Goal: Information Seeking & Learning: Find specific fact

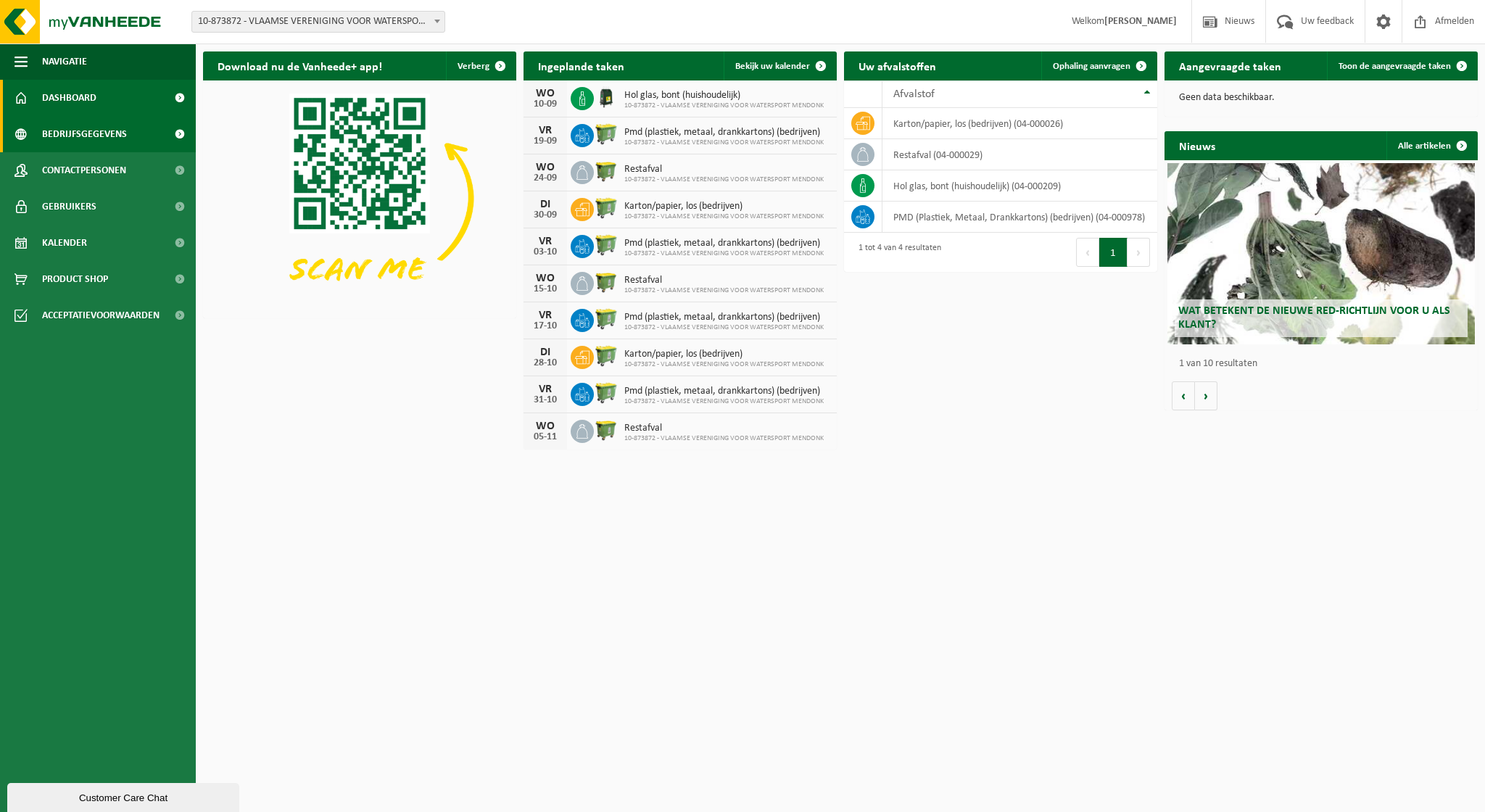
click at [82, 141] on span "Bedrijfsgegevens" at bounding box center [84, 133] width 85 height 36
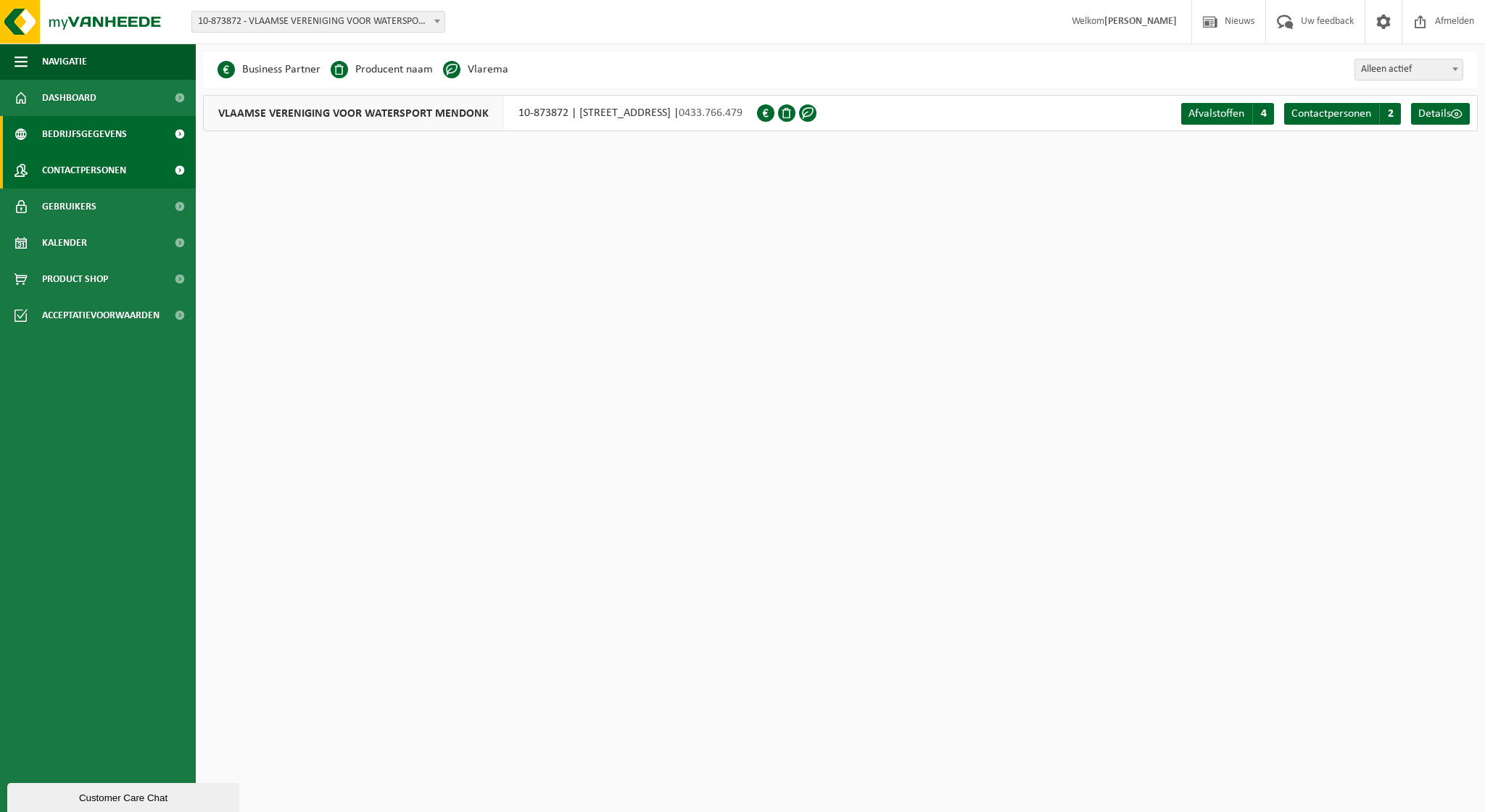
click at [93, 172] on span "Contactpersonen" at bounding box center [84, 170] width 84 height 36
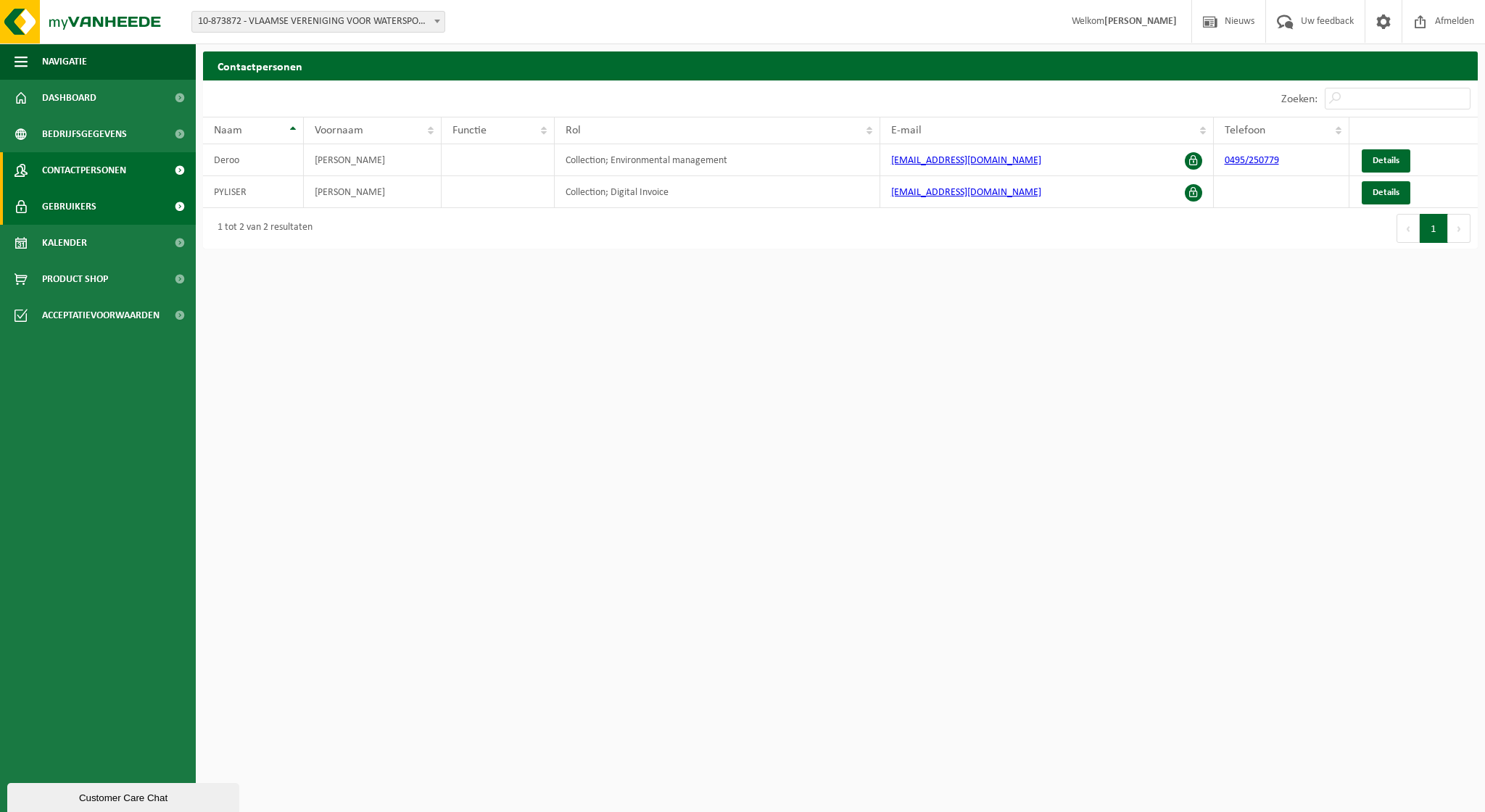
click at [94, 210] on span "Gebruikers" at bounding box center [69, 206] width 54 height 36
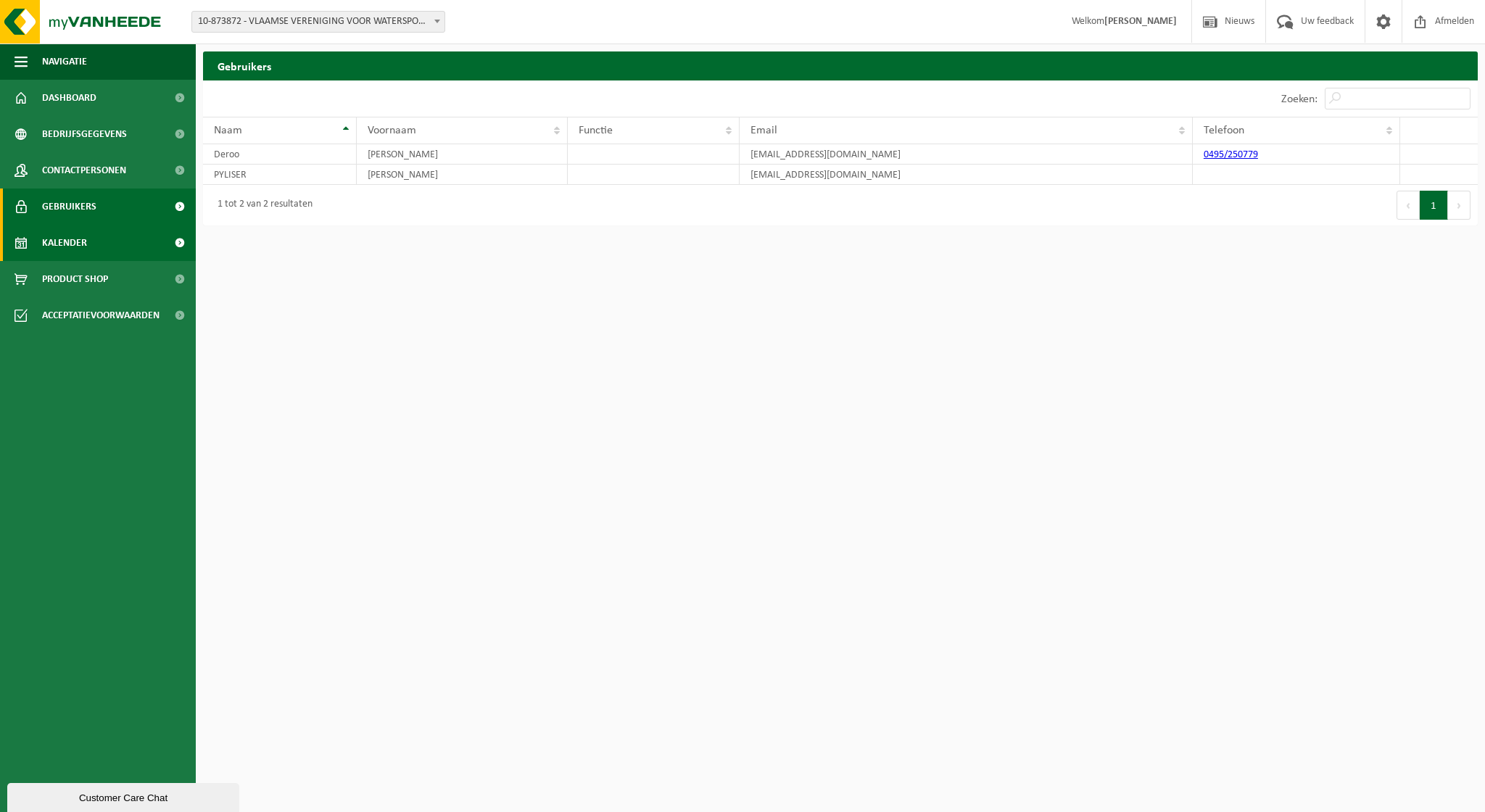
click at [85, 237] on span "Kalender" at bounding box center [64, 243] width 45 height 36
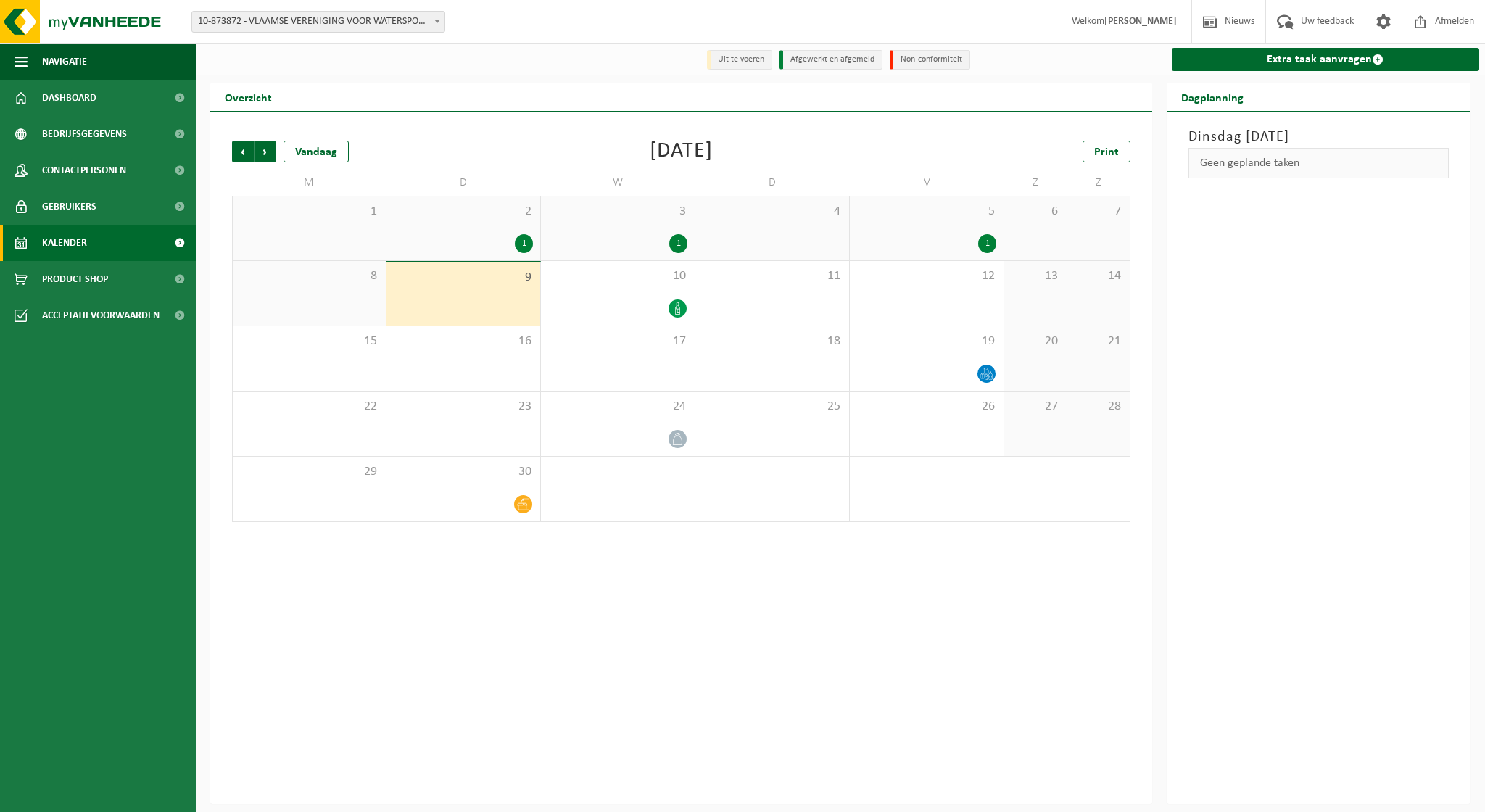
click at [86, 193] on span "Gebruikers" at bounding box center [69, 206] width 54 height 36
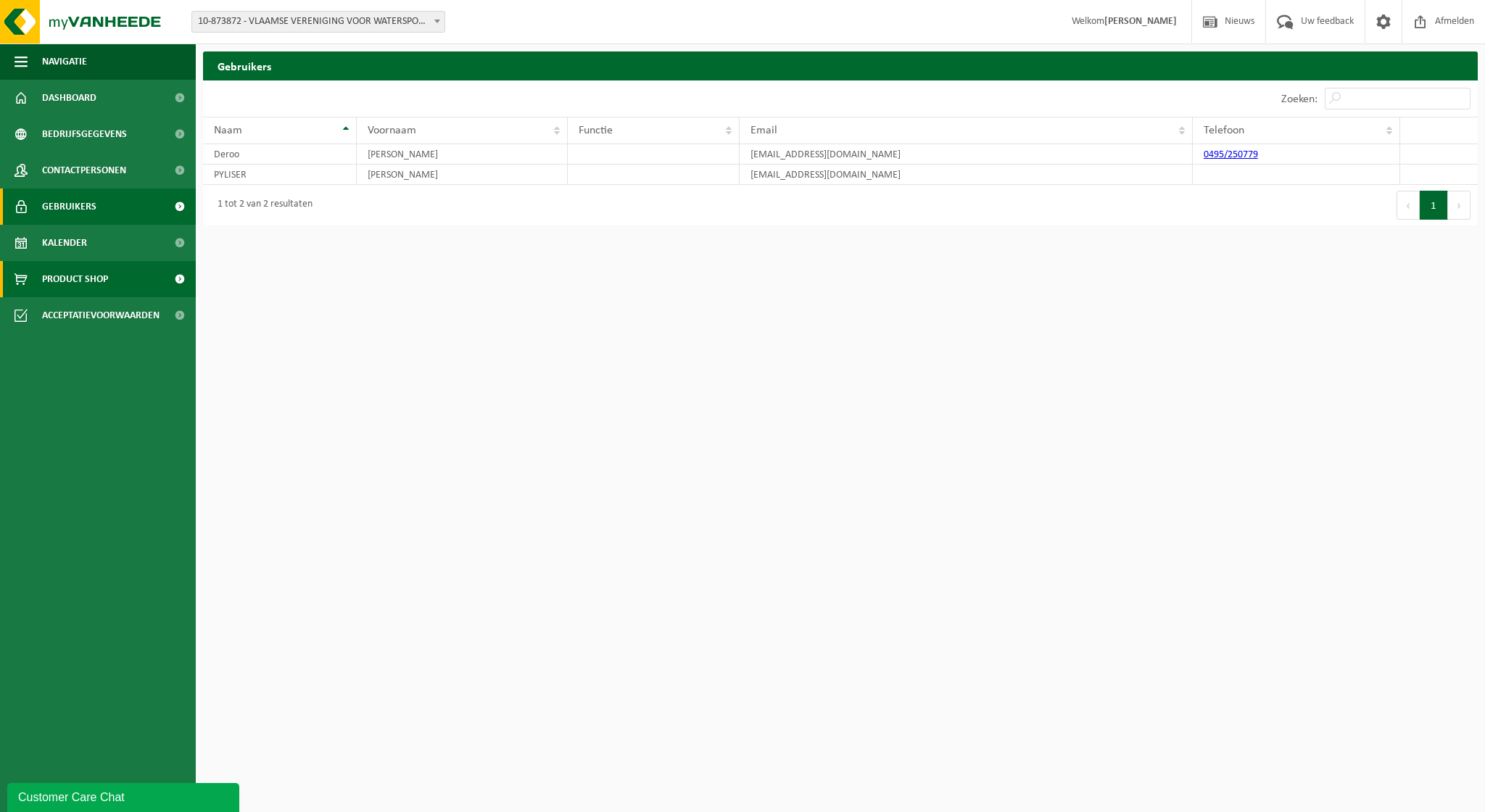
click at [86, 275] on span "Product Shop" at bounding box center [74, 279] width 66 height 36
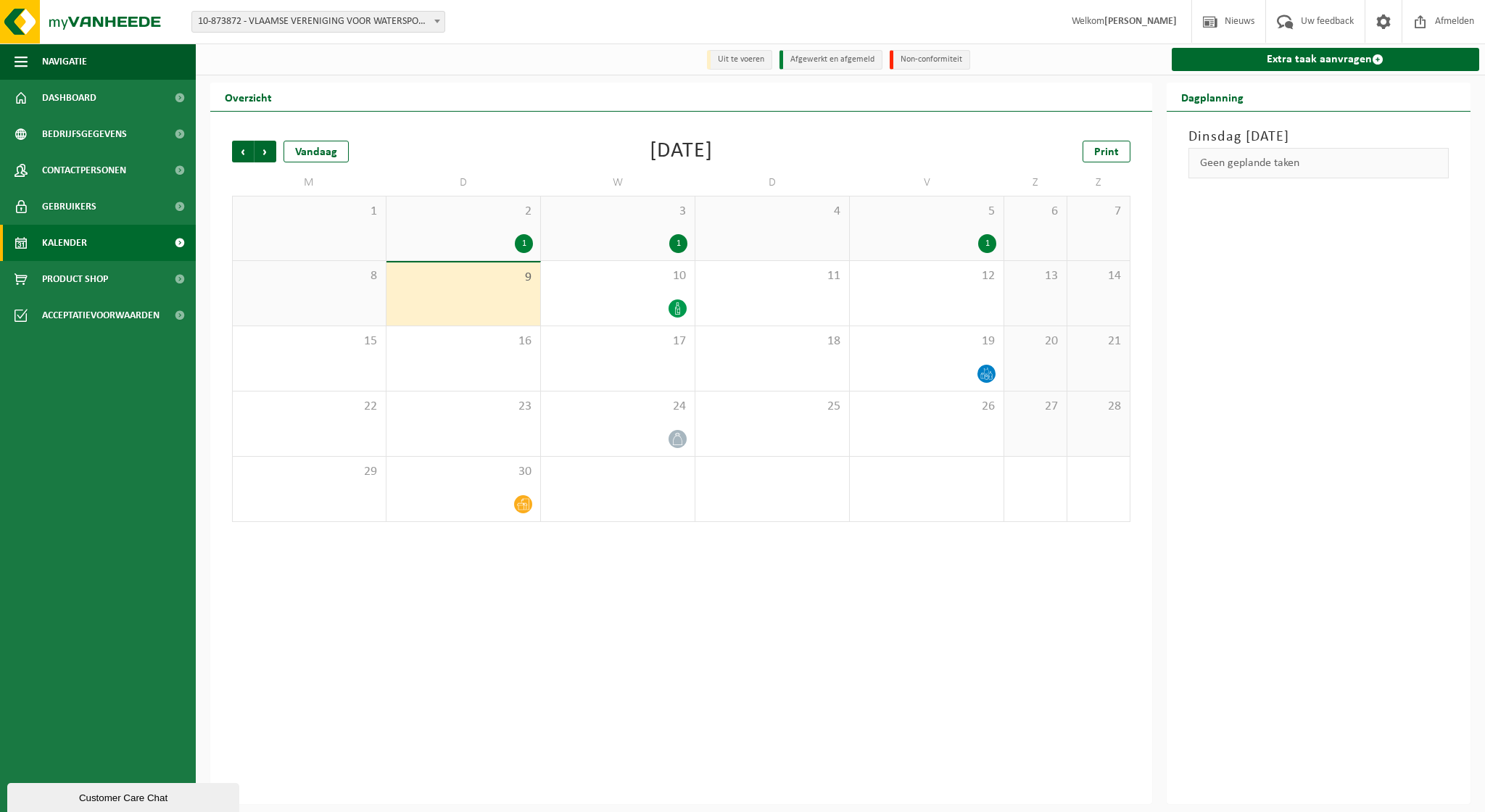
click at [91, 377] on ul "Navigatie Nieuws Uw feedback Afmelden Dashboard Bedrijfsgegevens Contactpersone…" at bounding box center [97, 427] width 195 height 768
click at [21, 67] on span "button" at bounding box center [21, 61] width 13 height 36
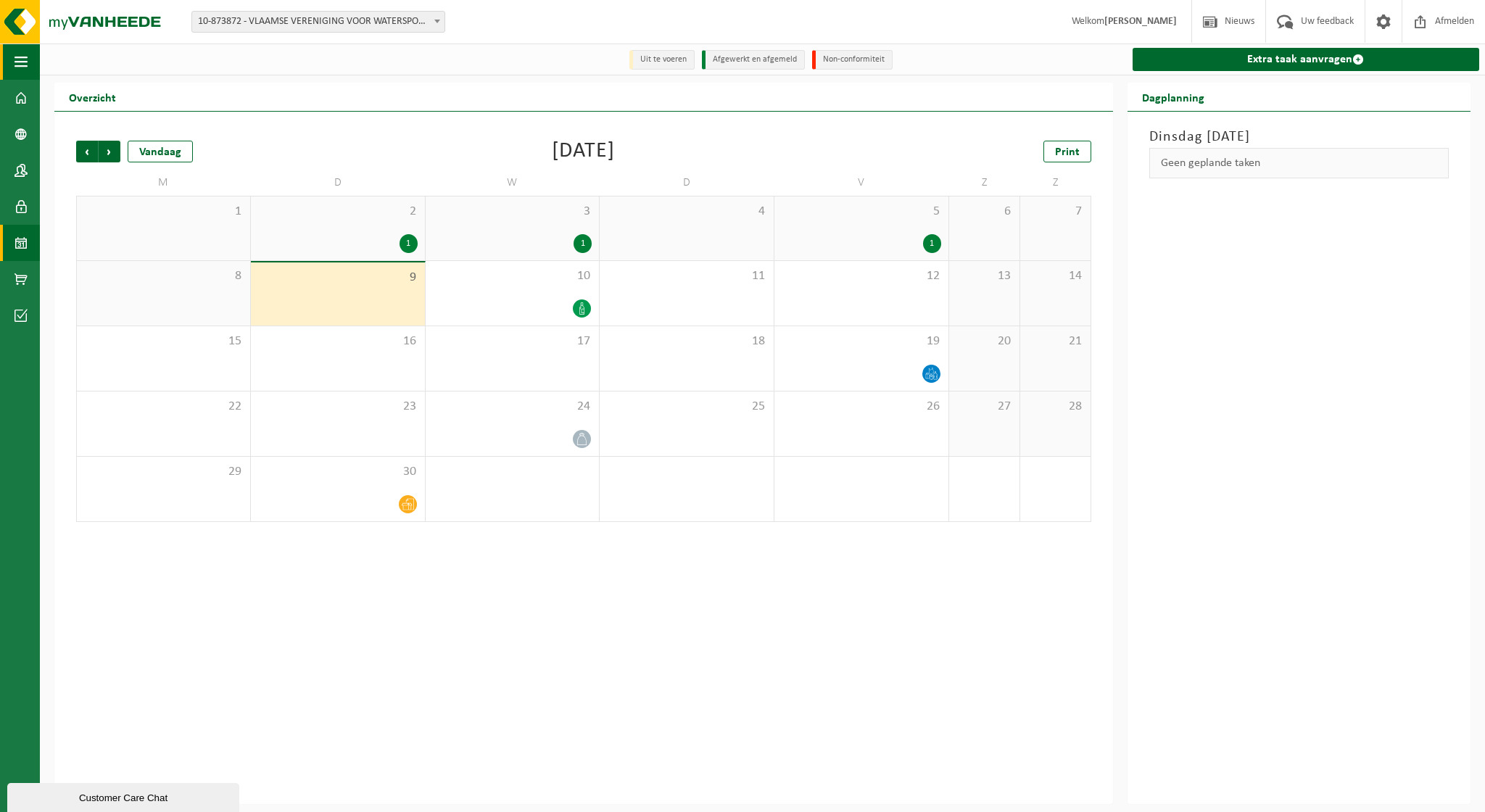
click at [21, 67] on span "button" at bounding box center [21, 61] width 13 height 36
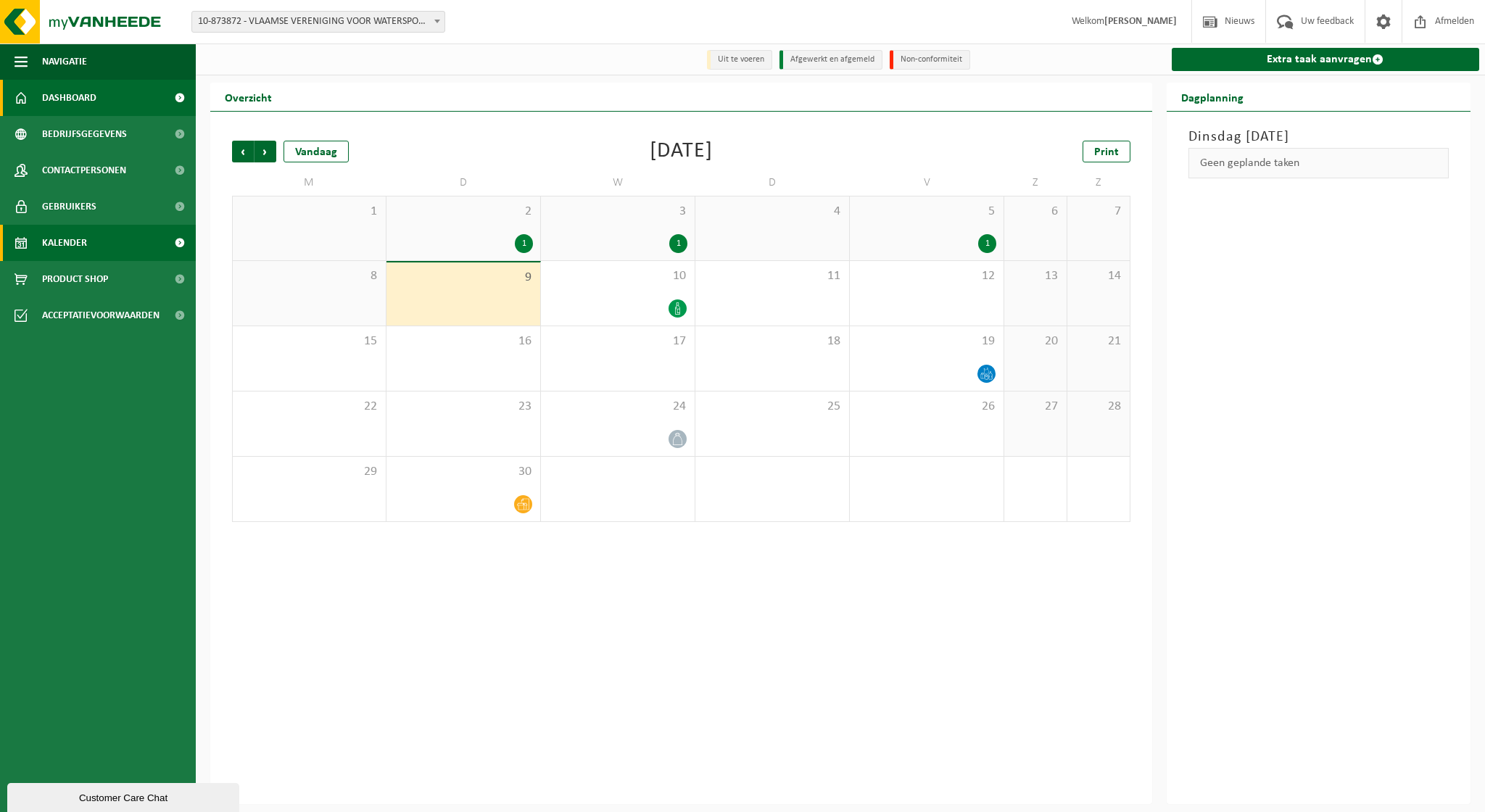
click at [58, 94] on span "Dashboard" at bounding box center [69, 97] width 54 height 36
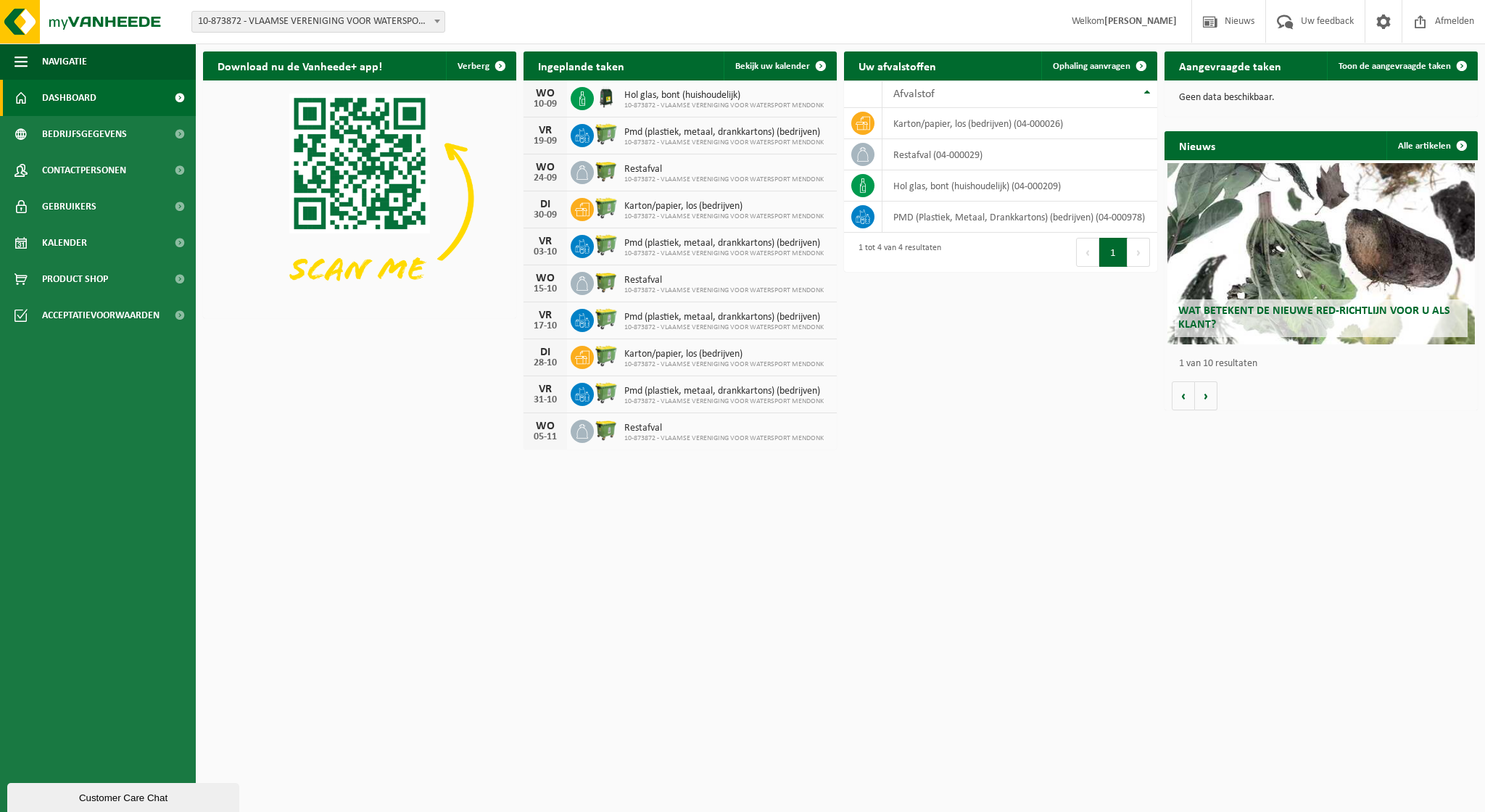
click at [88, 796] on div "Customer Care Chat" at bounding box center [124, 797] width 210 height 11
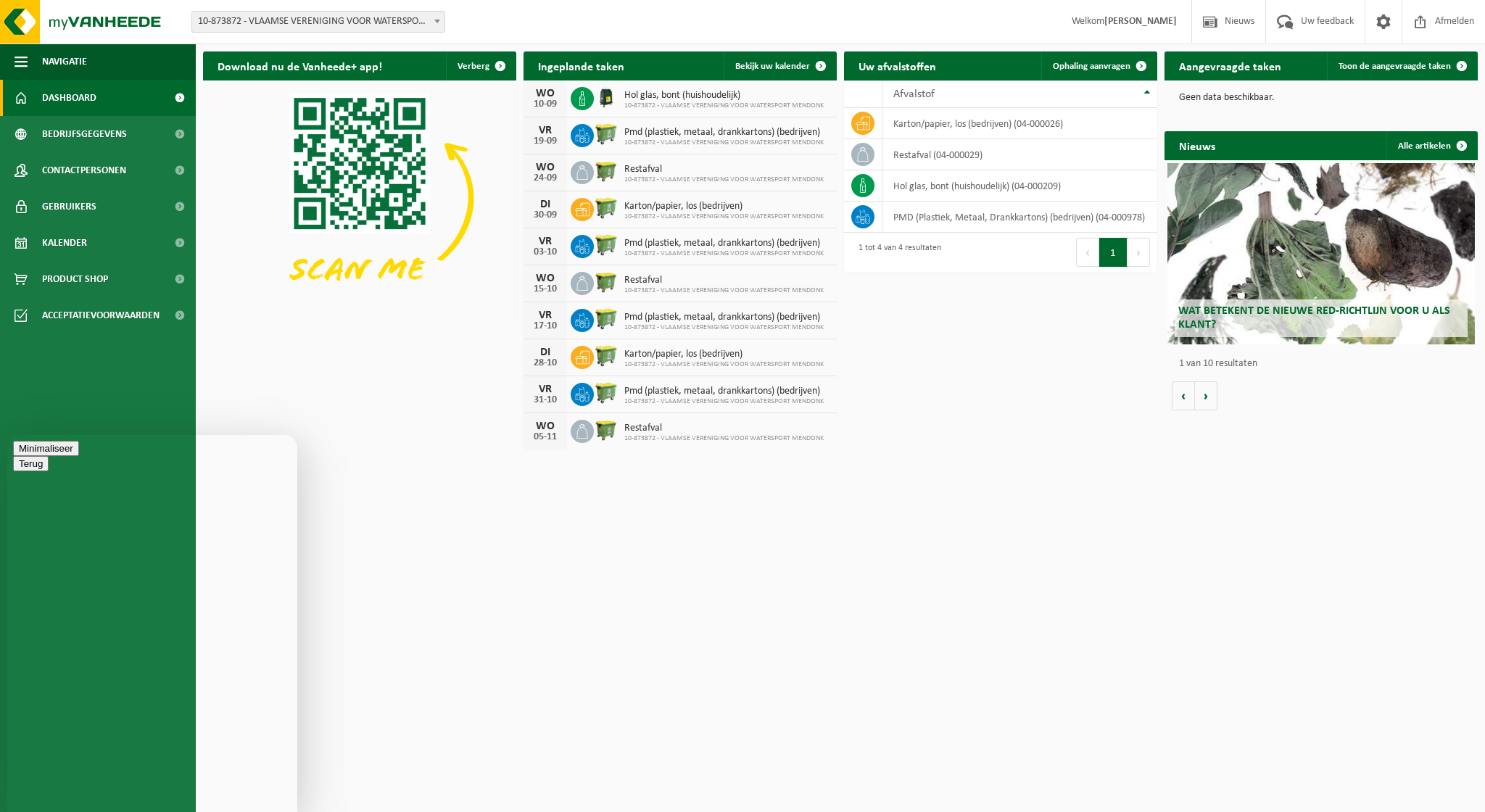
type textarea "waar kan ik men facturen terugvinden op my vangende?"
click at [1373, 23] on span at bounding box center [1382, 21] width 22 height 43
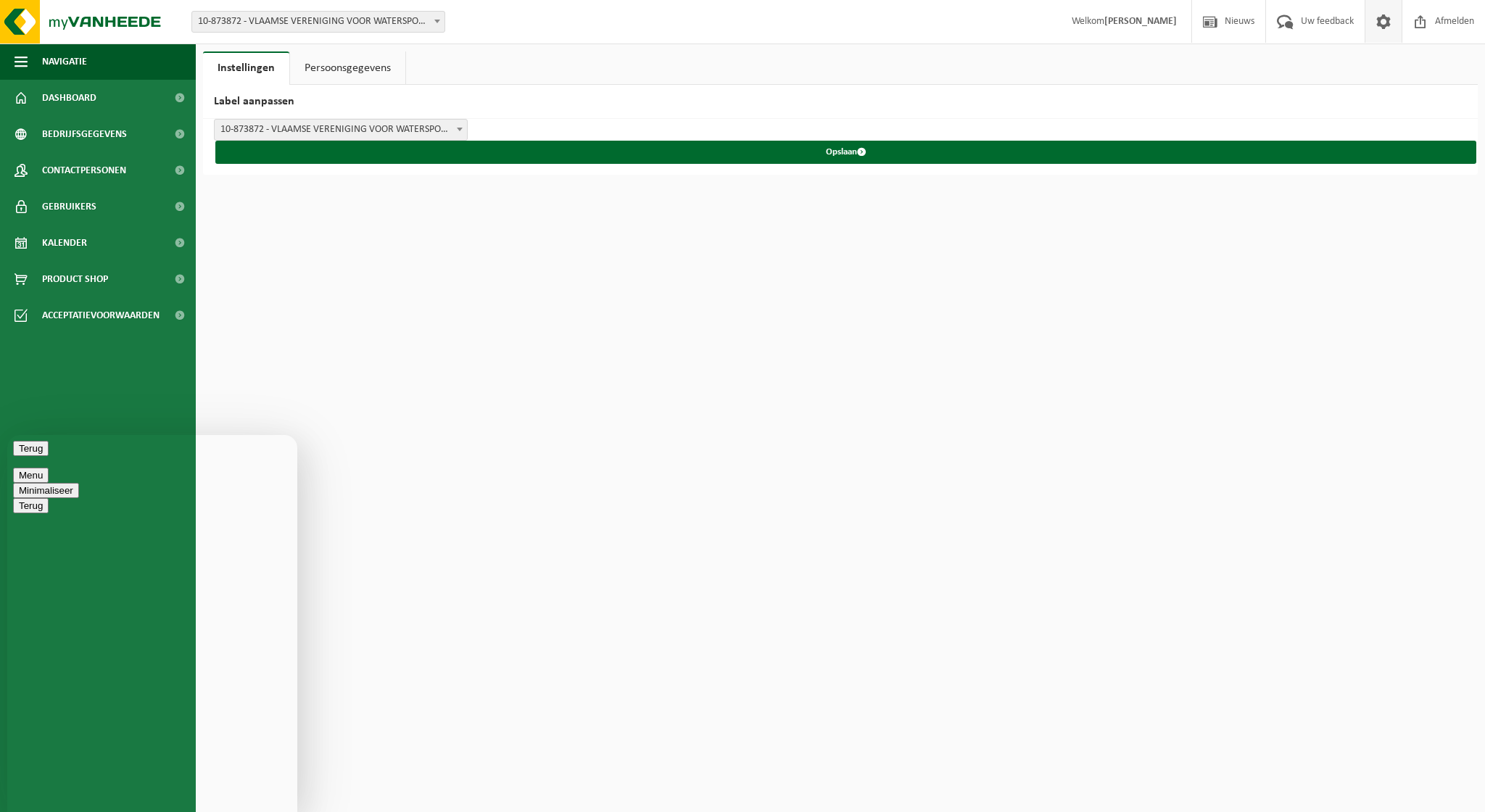
click at [350, 63] on link "Persoonsgegevens" at bounding box center [348, 68] width 116 height 33
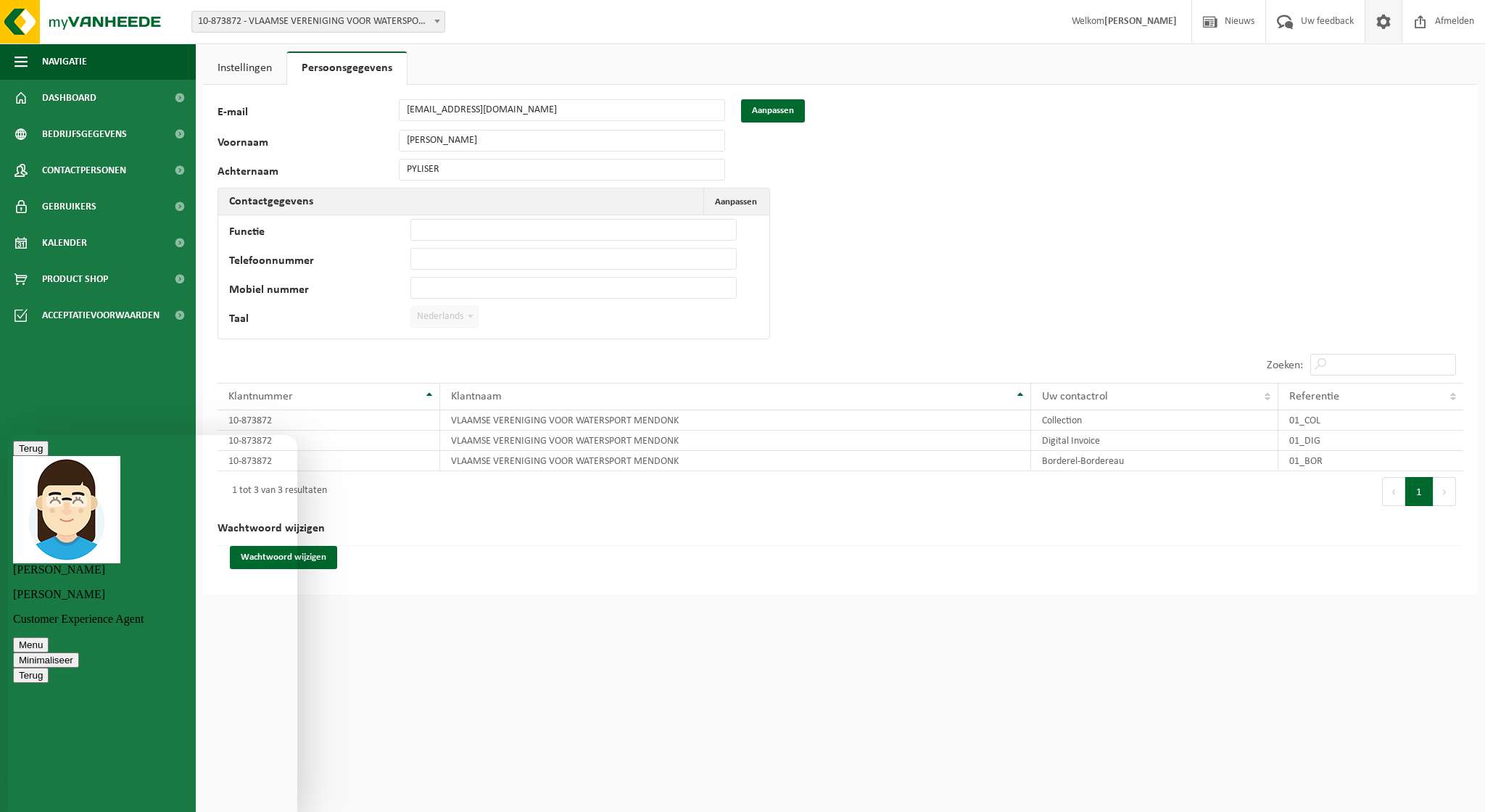
click at [143, 369] on ul "Navigatie Nieuws Uw feedback Afmelden Dashboard Bedrijfsgegevens Contactpersone…" at bounding box center [97, 427] width 195 height 768
click at [117, 141] on span "Bedrijfsgegevens" at bounding box center [84, 133] width 85 height 36
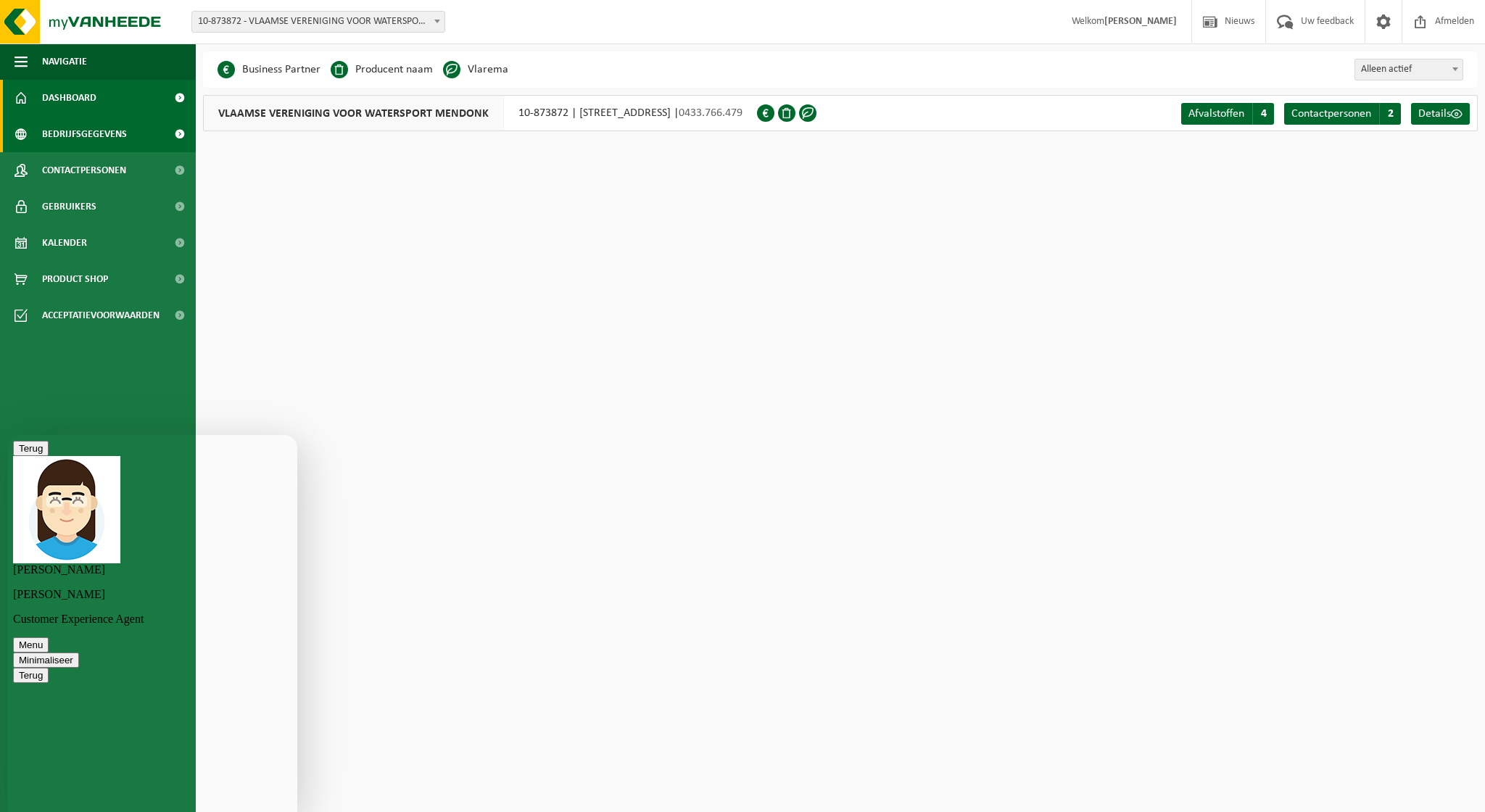
click at [85, 104] on span "Dashboard" at bounding box center [69, 97] width 54 height 36
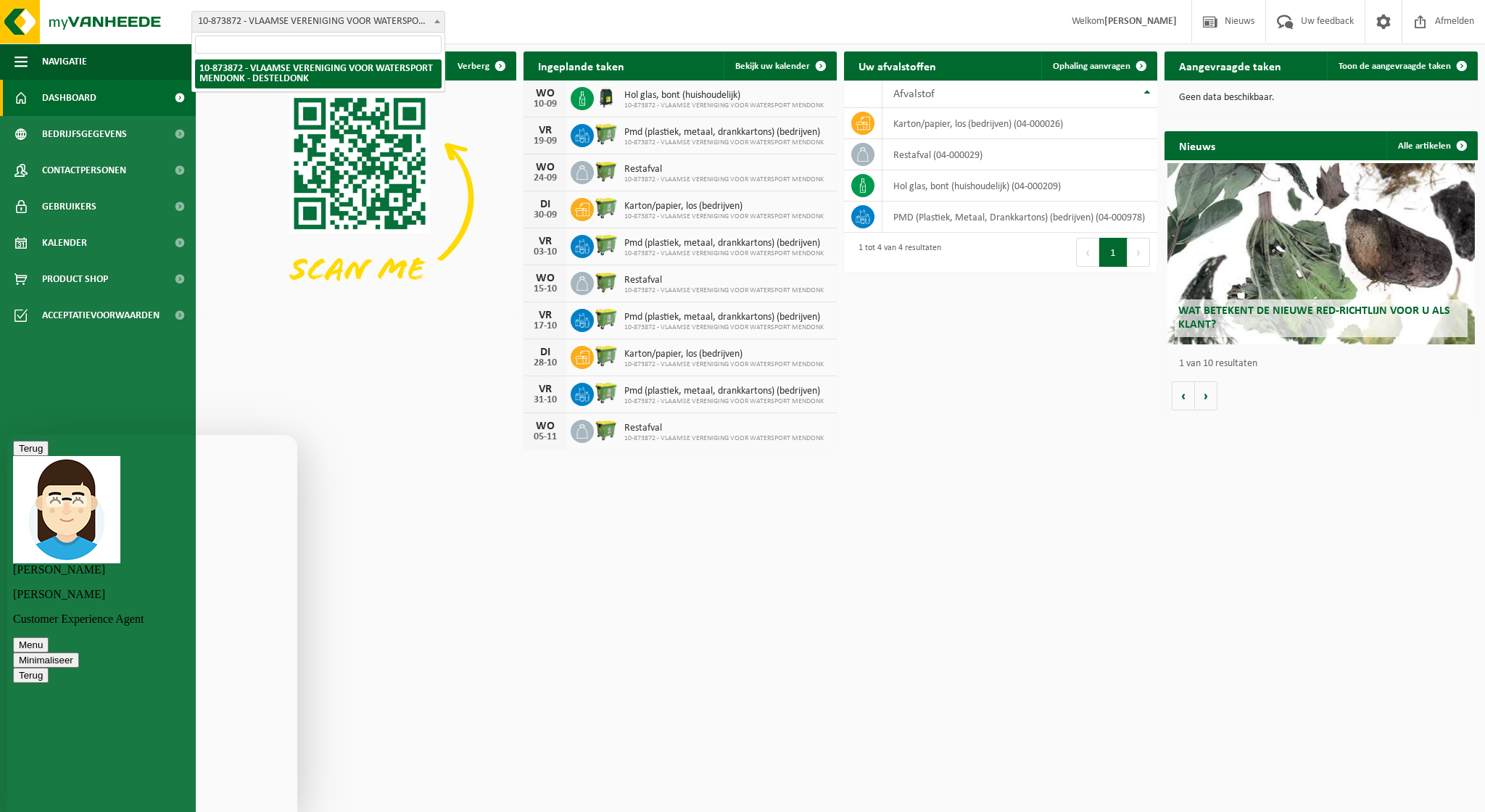
click at [442, 25] on span at bounding box center [437, 21] width 15 height 19
click at [512, 26] on div "Vestiging: 10-873872 - VLAAMSE VERENIGING VOOR WATERSPORT MENDONK - DESTELDONK …" at bounding box center [742, 22] width 1485 height 44
click at [1384, 25] on span at bounding box center [1382, 21] width 22 height 43
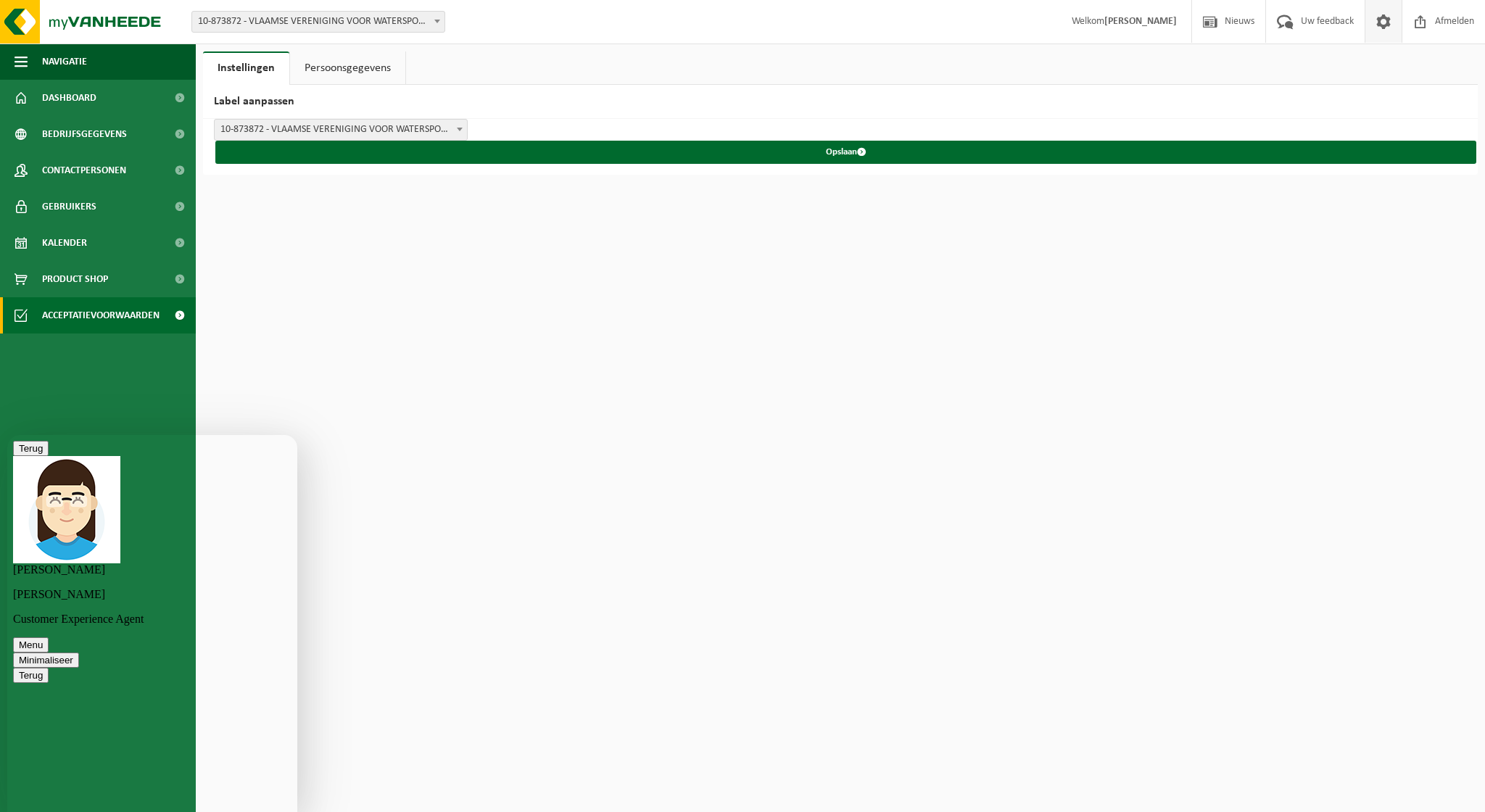
click at [80, 307] on span "Acceptatievoorwaarden" at bounding box center [101, 314] width 117 height 36
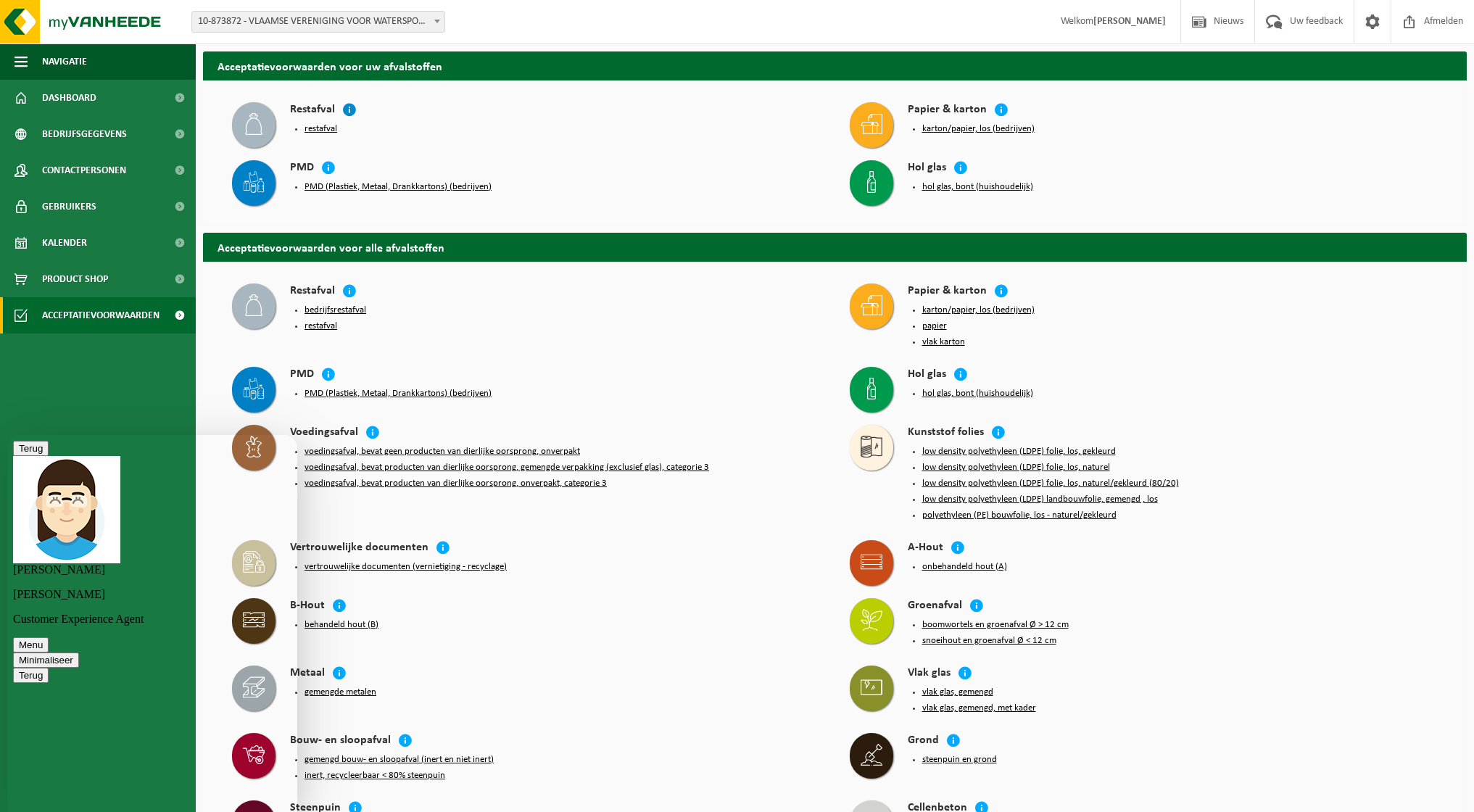
click at [351, 110] on icon at bounding box center [350, 109] width 15 height 15
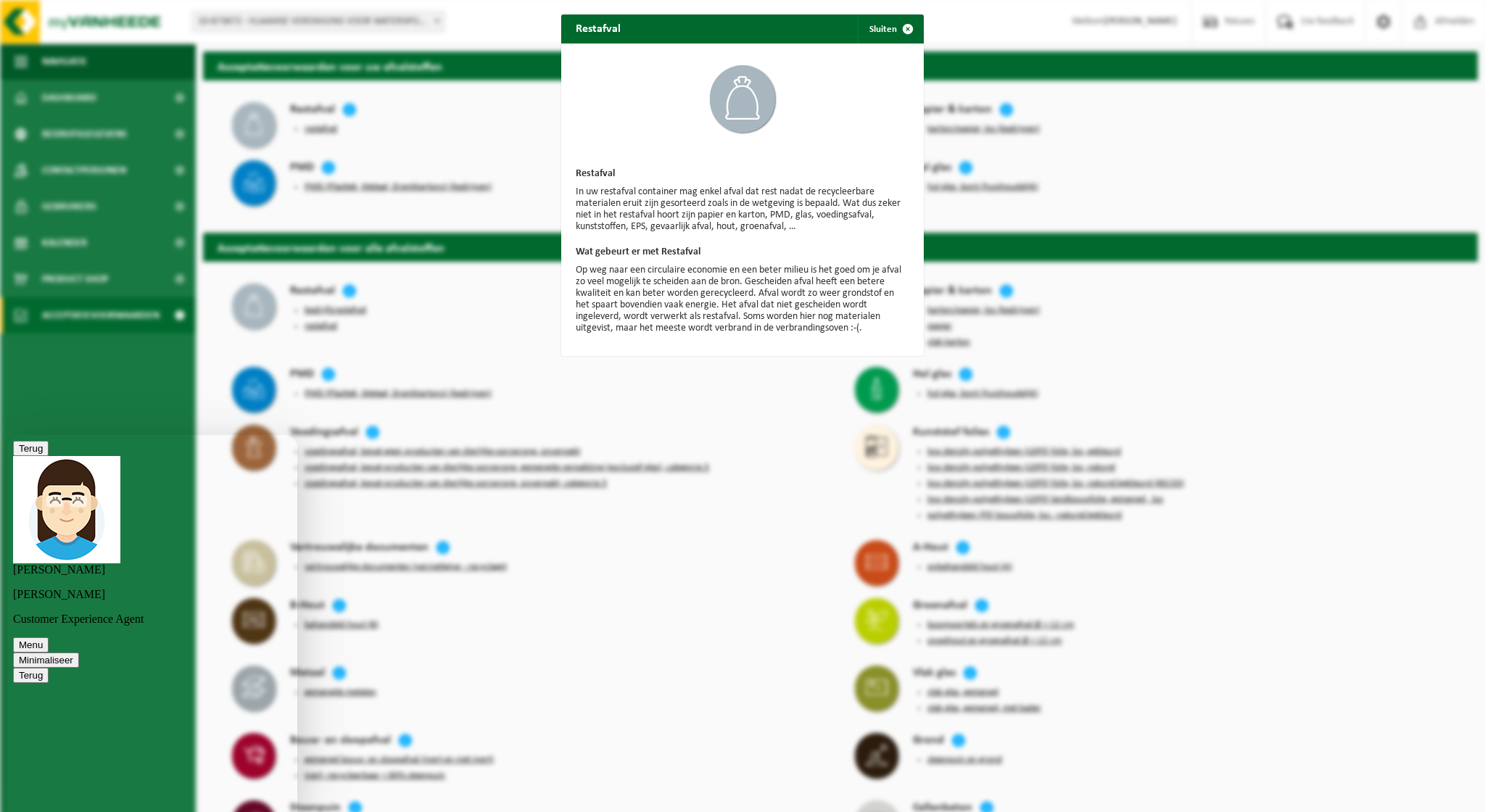
scroll to position [6, 0]
click at [678, 369] on div "Restafval Sluiten Restafval In uw restafval container mag enkel afval dat rest …" at bounding box center [742, 406] width 1485 height 812
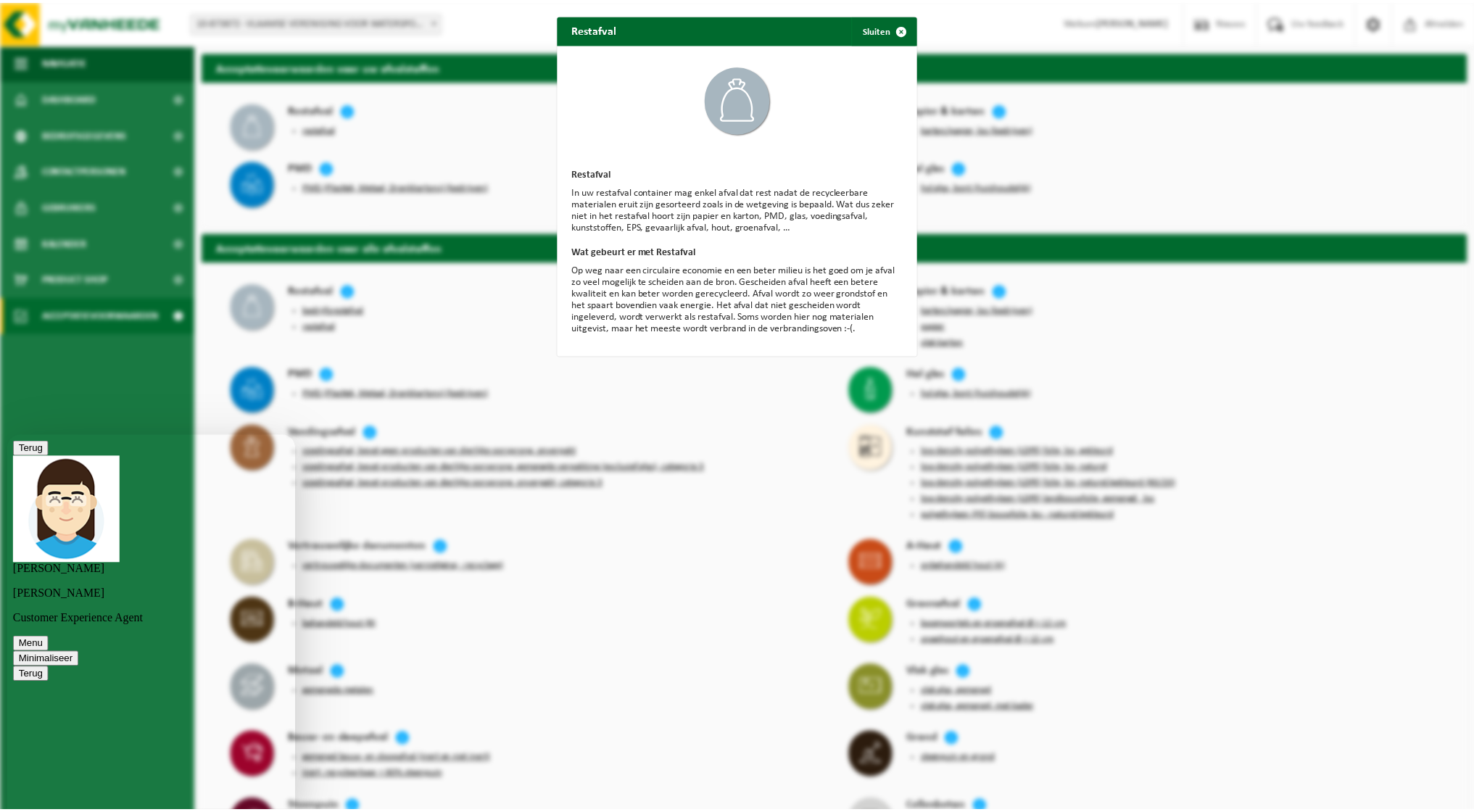
scroll to position [0, 0]
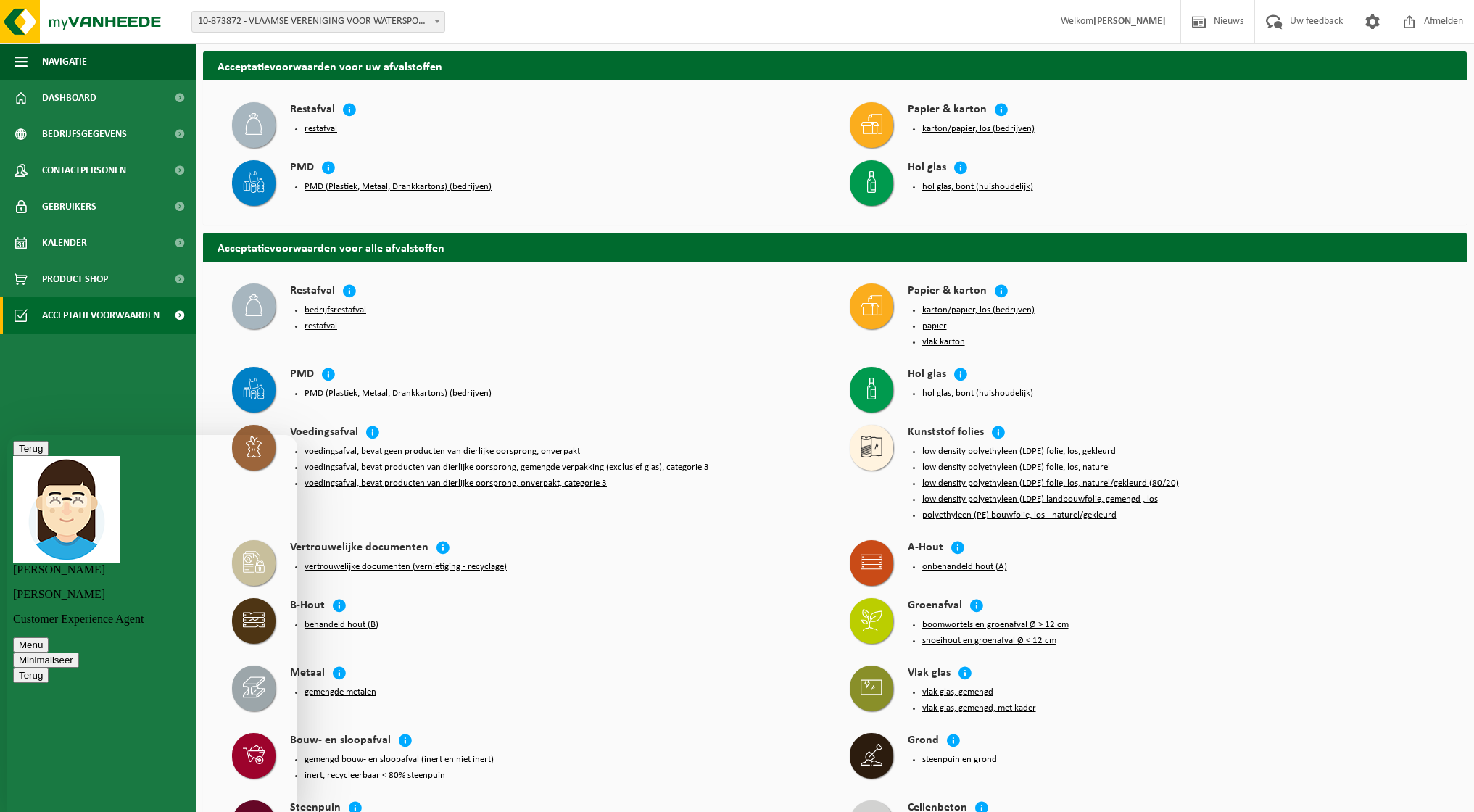
type textarea "top dank je"
click at [87, 99] on span "Dashboard" at bounding box center [69, 97] width 54 height 36
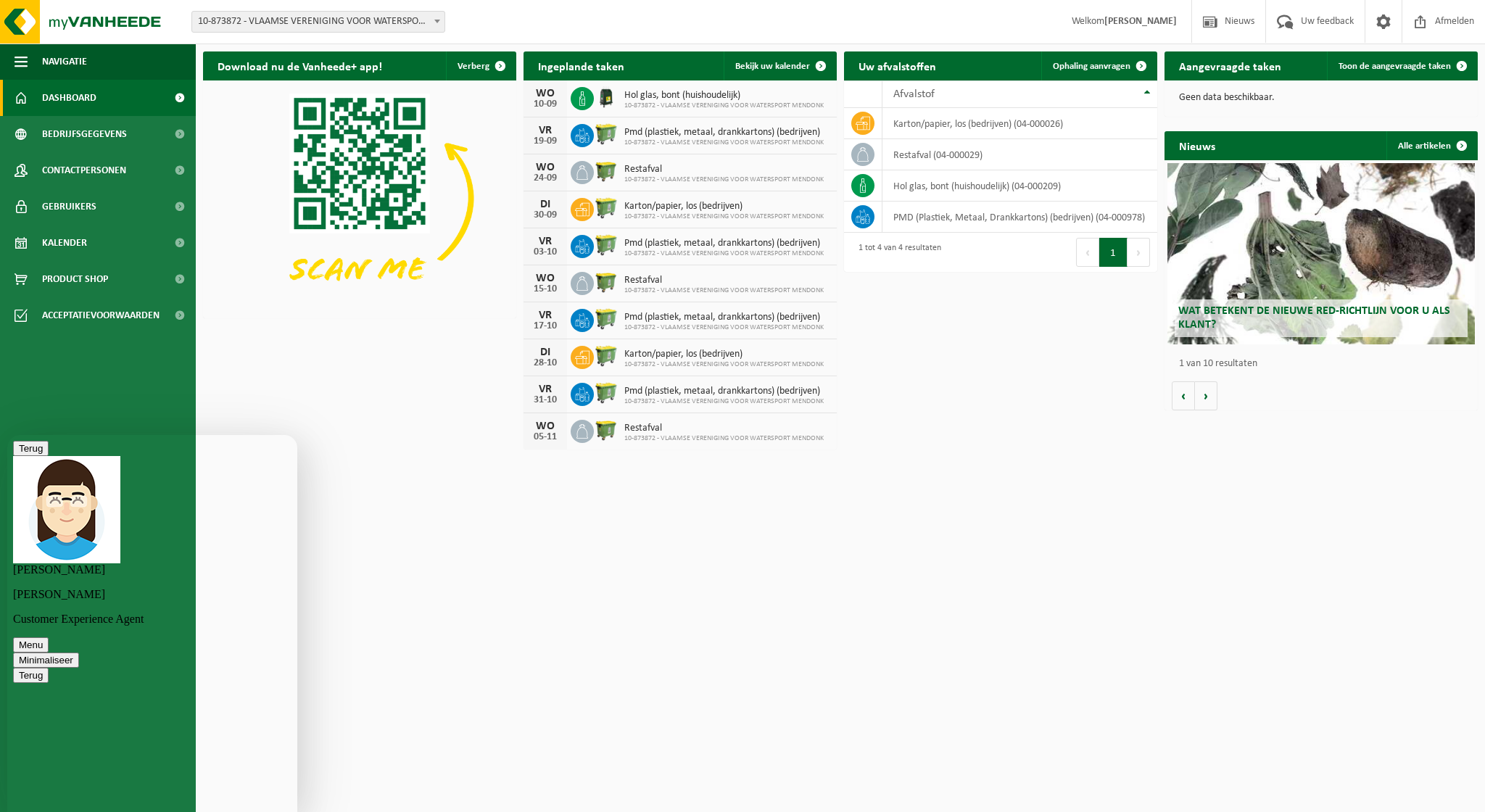
scroll to position [32, 0]
click at [1379, 24] on span at bounding box center [1382, 21] width 22 height 43
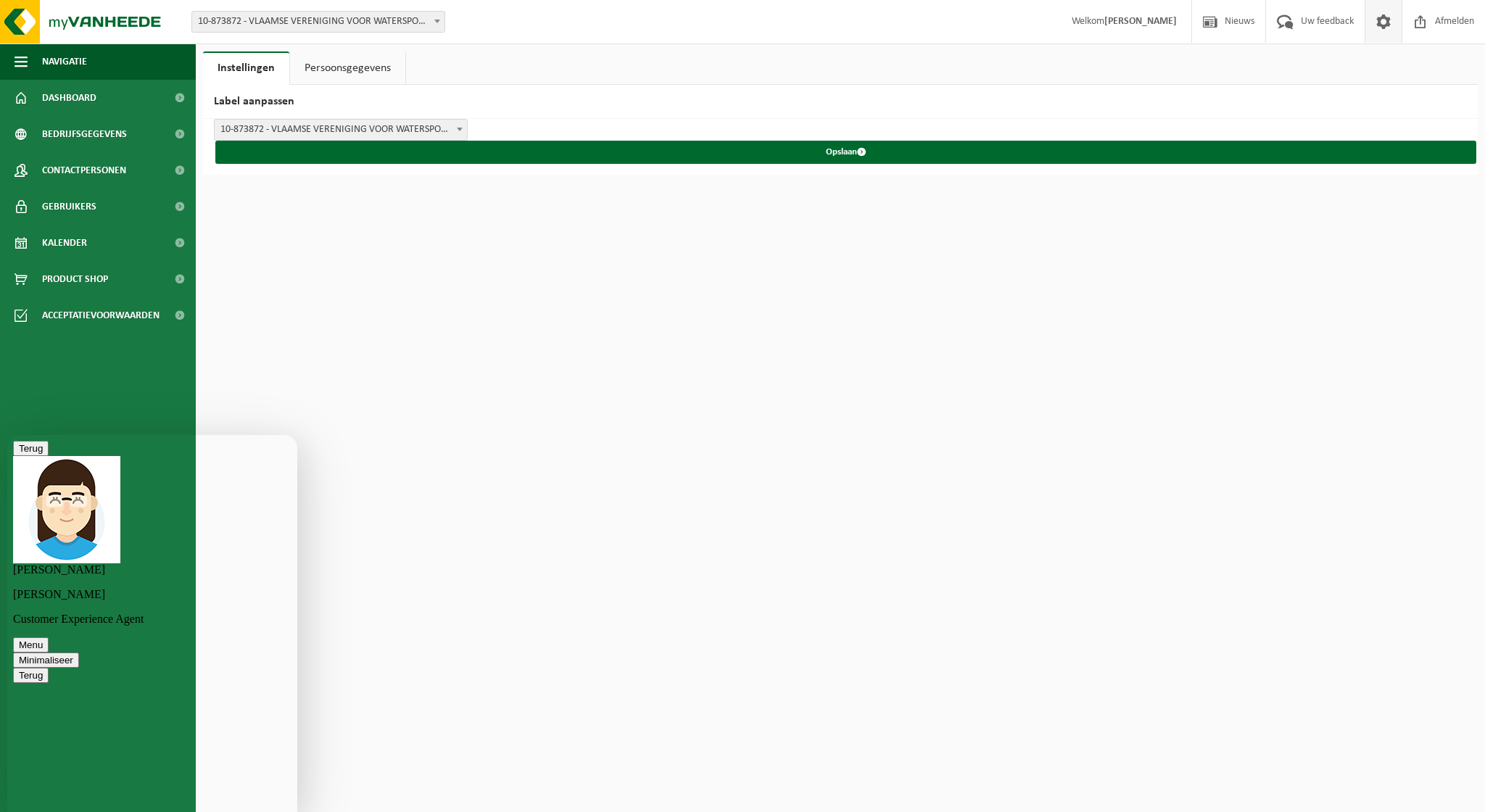
click at [359, 73] on link "Persoonsgegevens" at bounding box center [348, 68] width 116 height 33
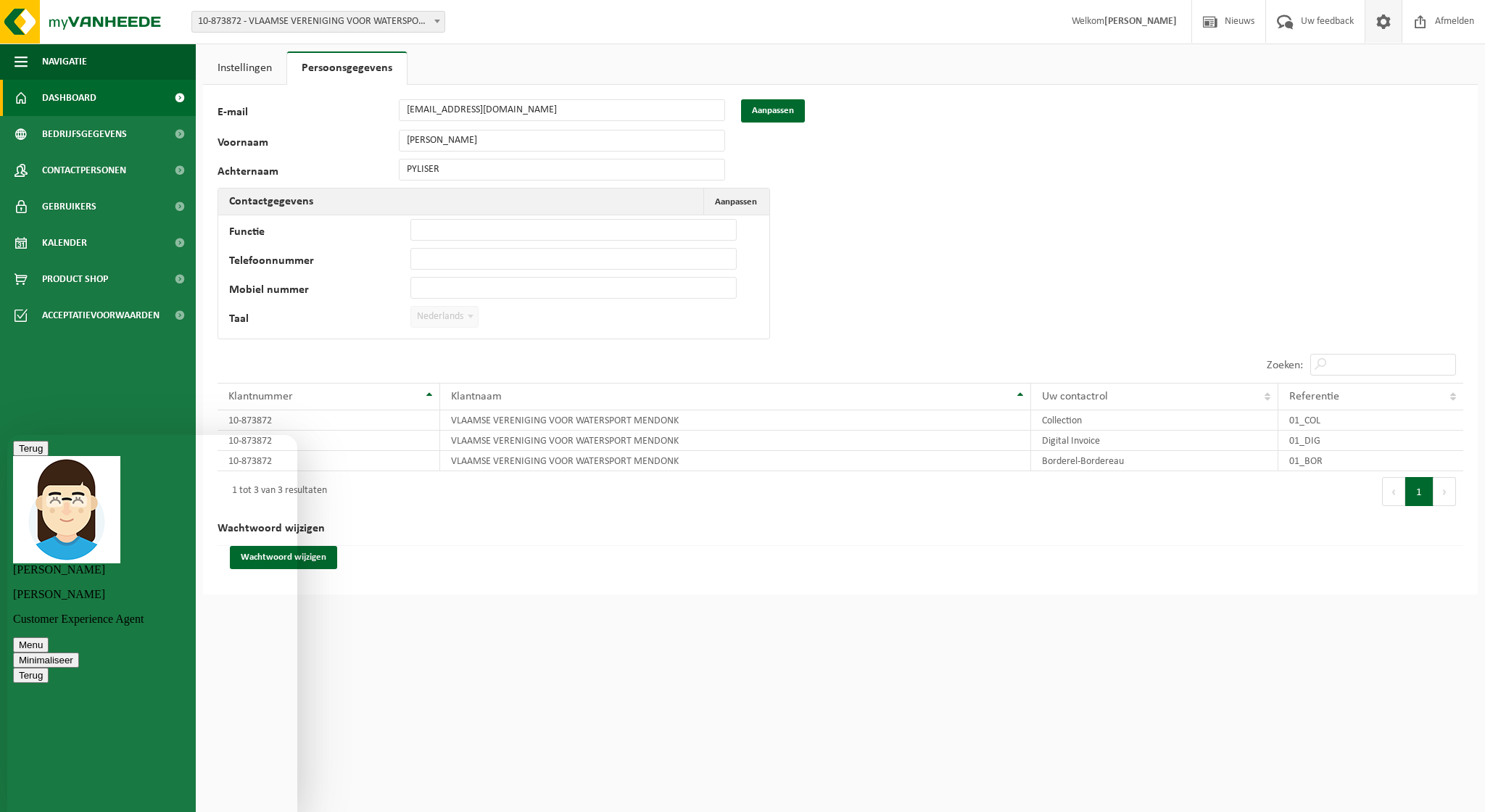
click at [88, 98] on span "Dashboard" at bounding box center [69, 97] width 54 height 36
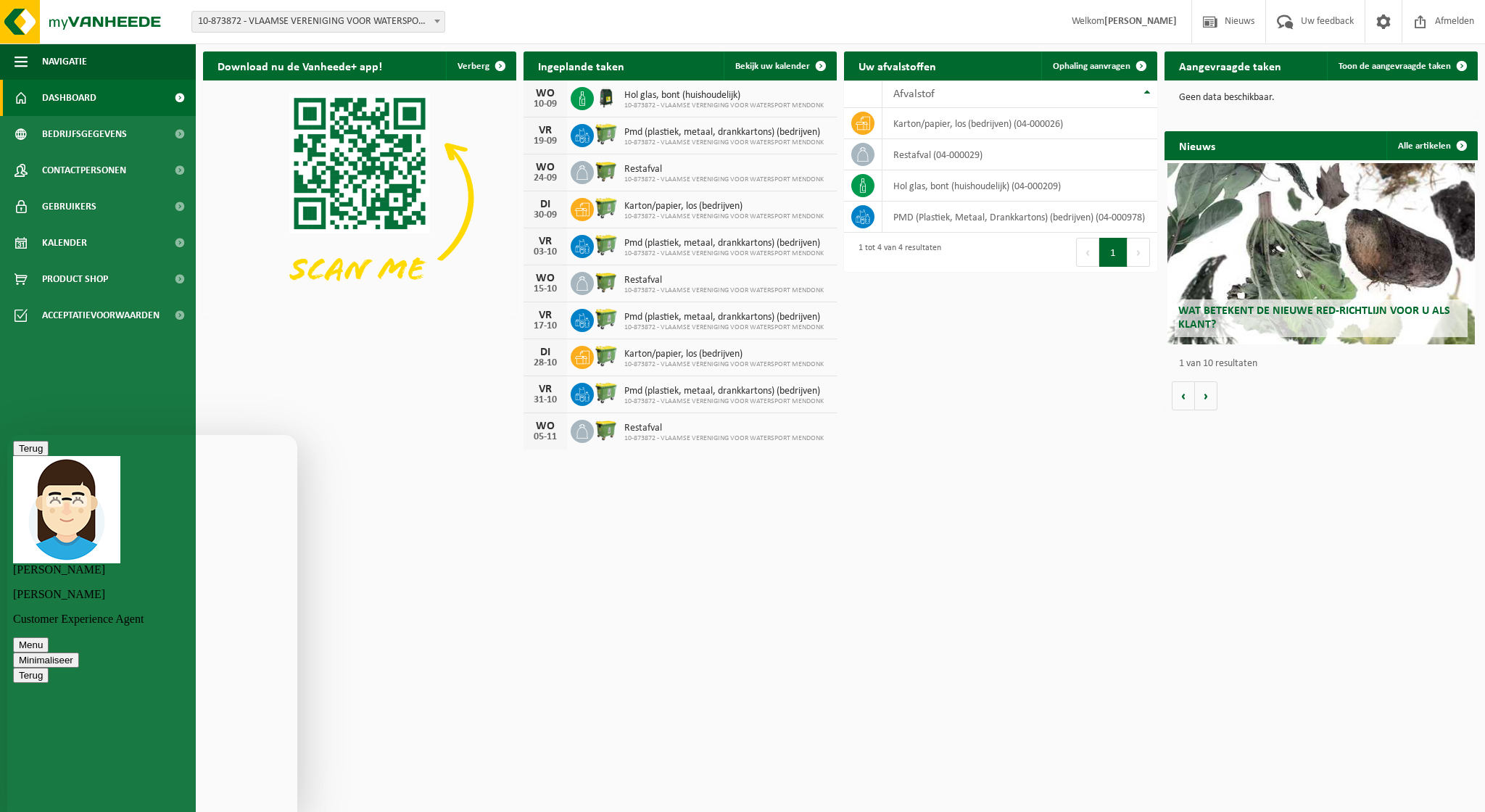
scroll to position [104, 0]
type textarea "ik ik probeer even uit te loggen en dan opnieuw in te loggen bedankt"
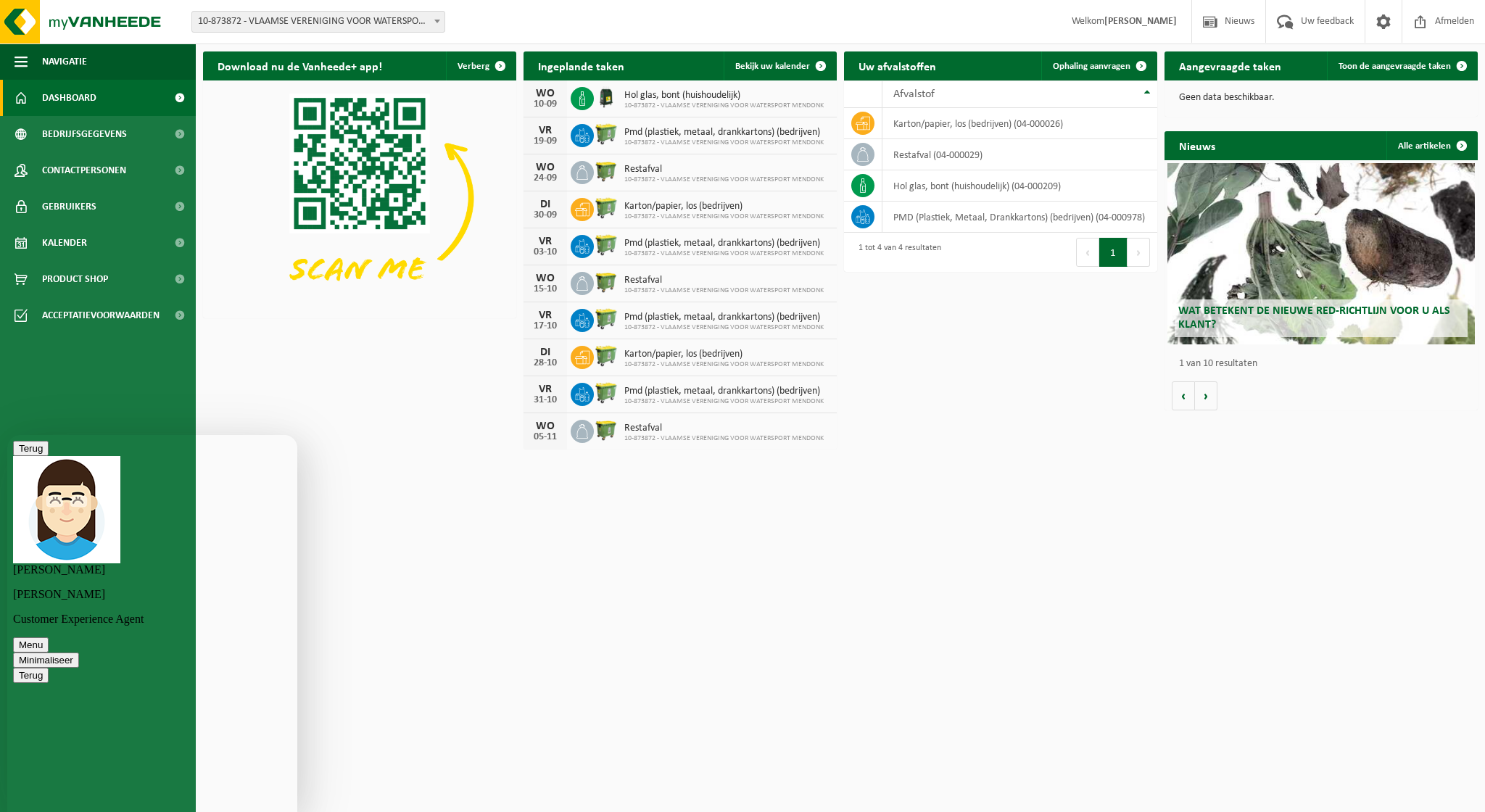
scroll to position [168, 0]
click at [1468, 18] on span "Afmelden" at bounding box center [1453, 21] width 46 height 43
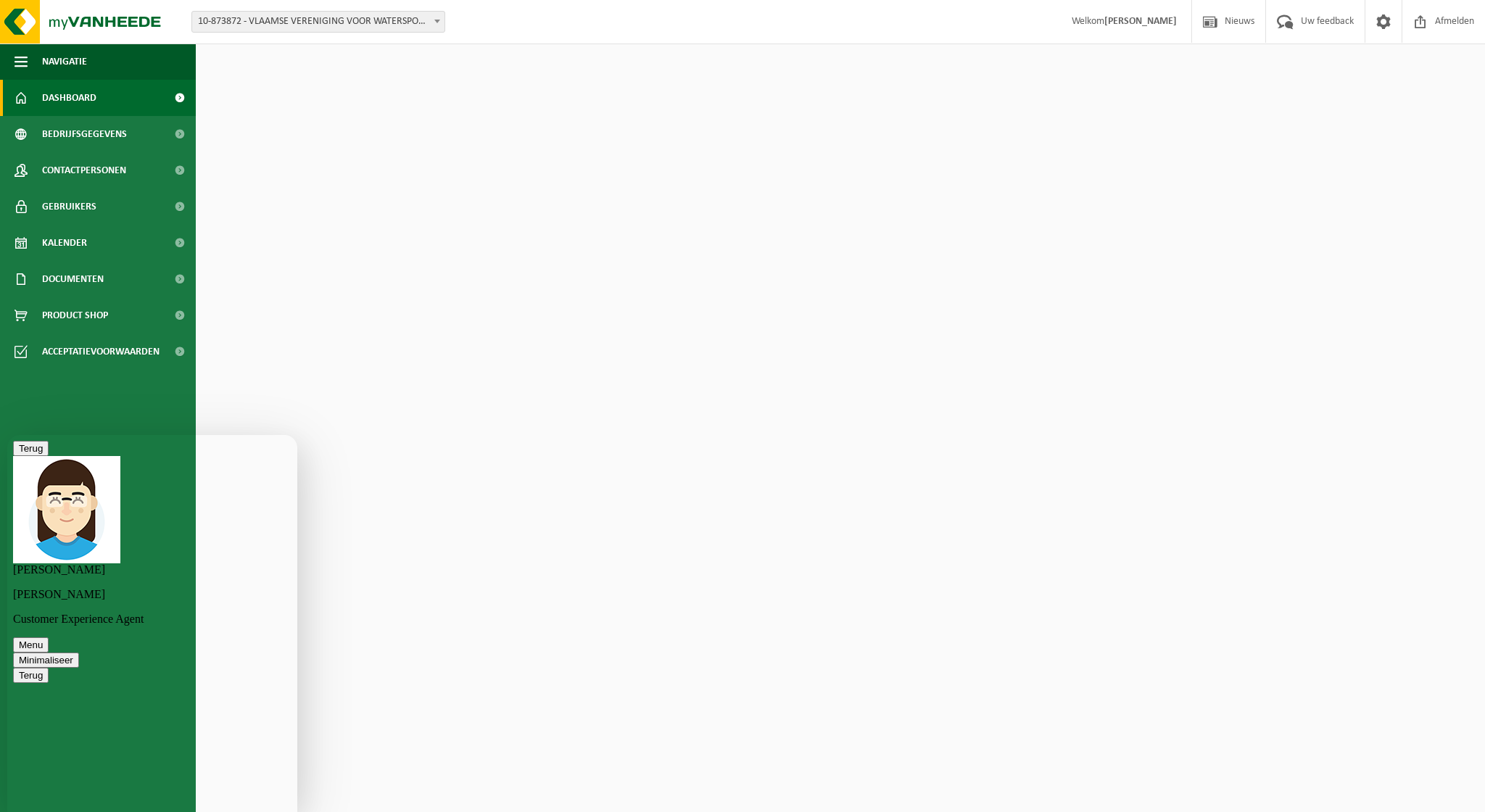
scroll to position [168, 0]
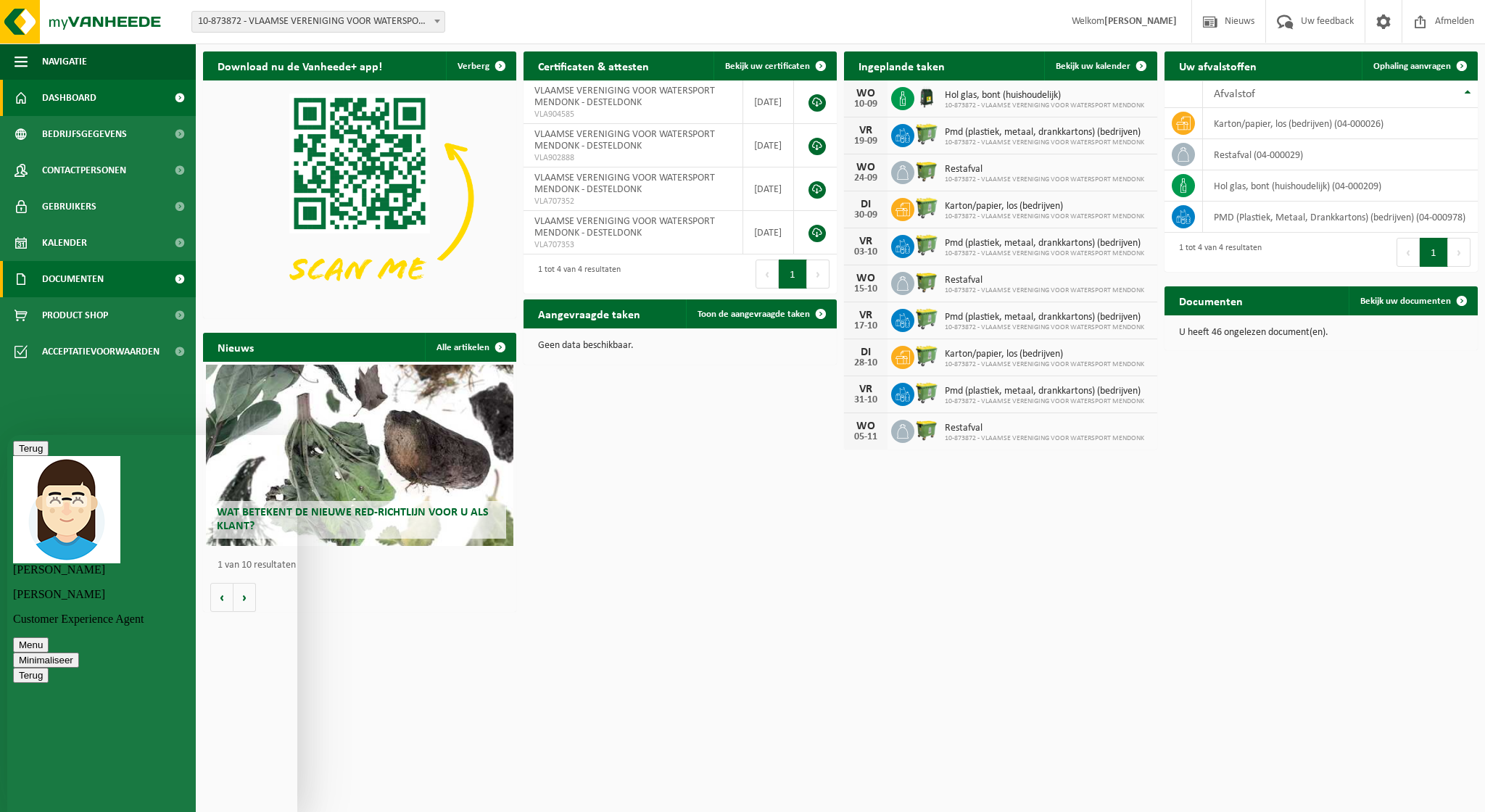
click at [102, 273] on span "Documenten" at bounding box center [73, 279] width 61 height 36
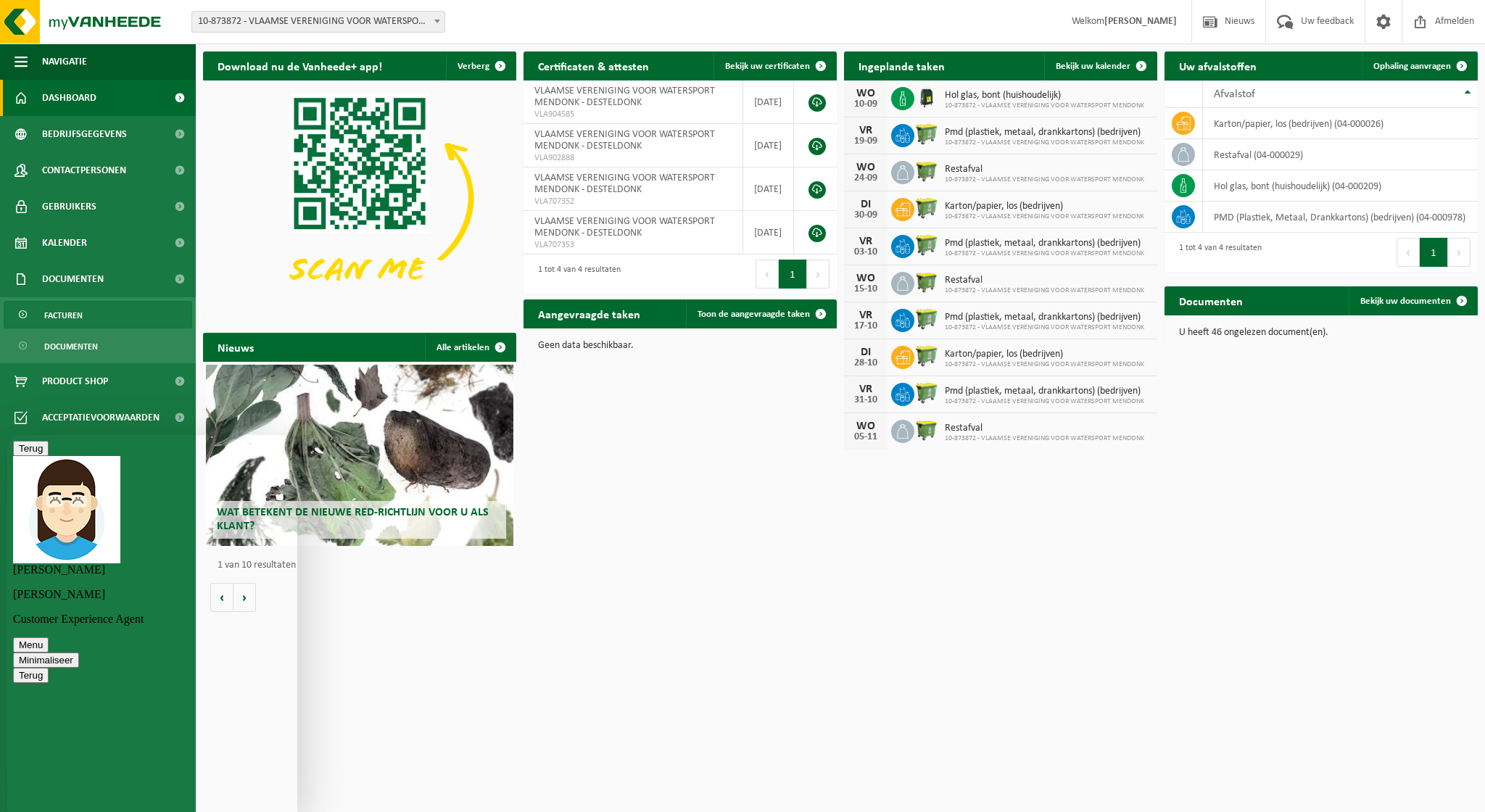
click at [69, 314] on span "Facturen" at bounding box center [63, 314] width 39 height 27
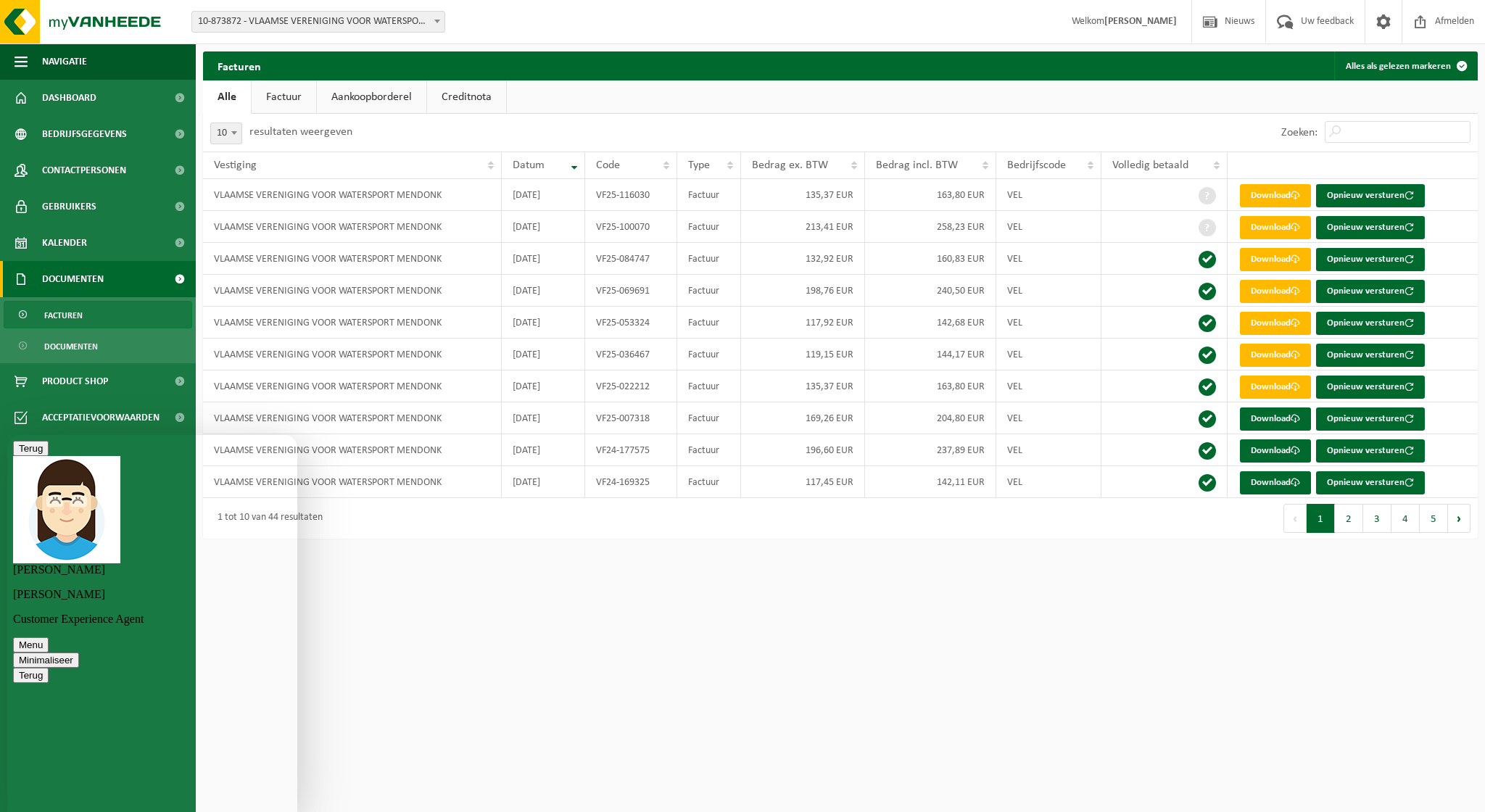
scroll to position [168, 0]
type textarea "perfect dank je!"
click at [958, 660] on html "Vestiging: 10-873872 - VLAAMSE VERENIGING VOOR WATERSPORT MENDONK - DESTELDONK …" at bounding box center [742, 406] width 1485 height 812
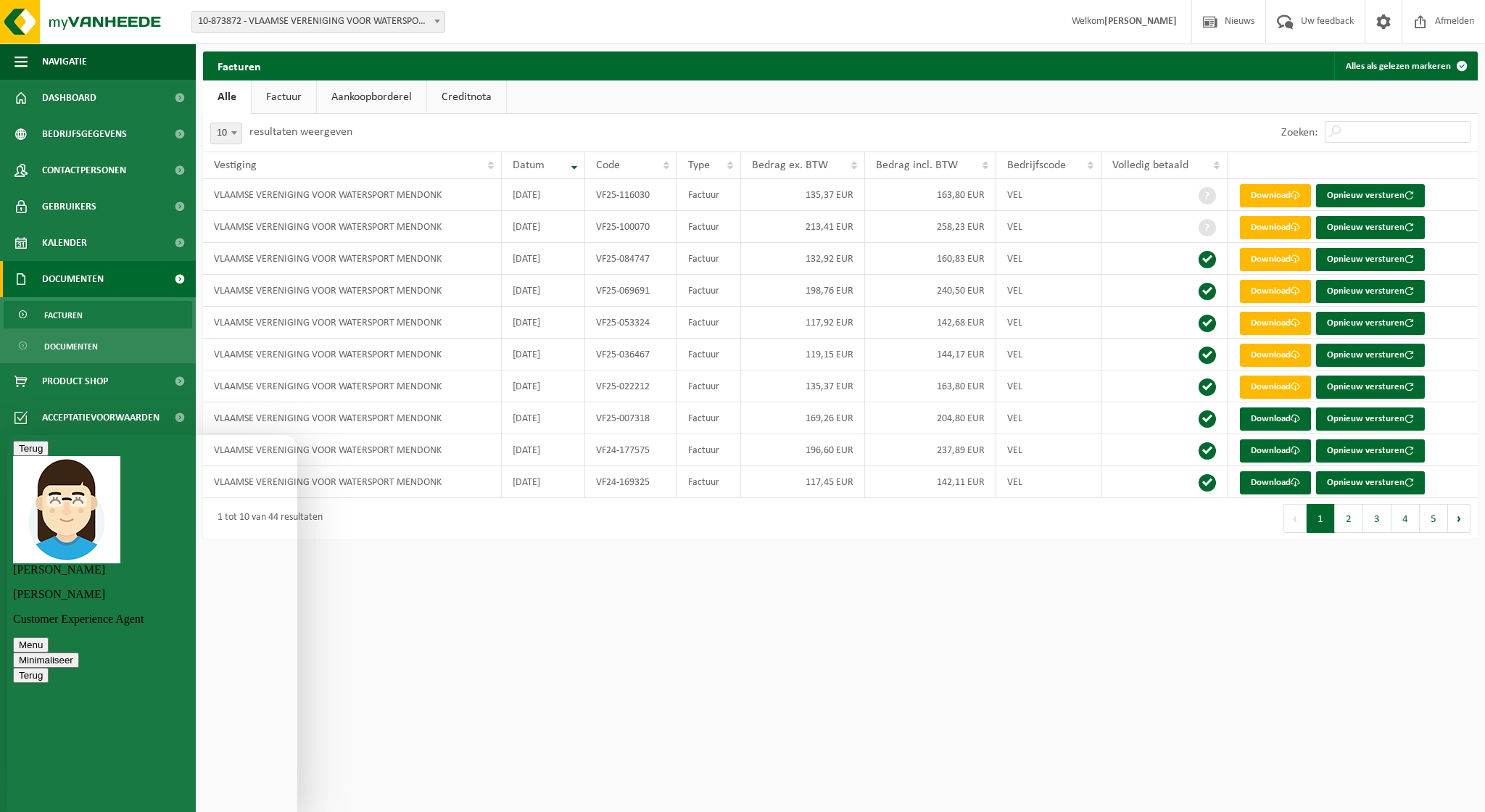
click at [79, 653] on button "Minimaliseer" at bounding box center [46, 660] width 66 height 15
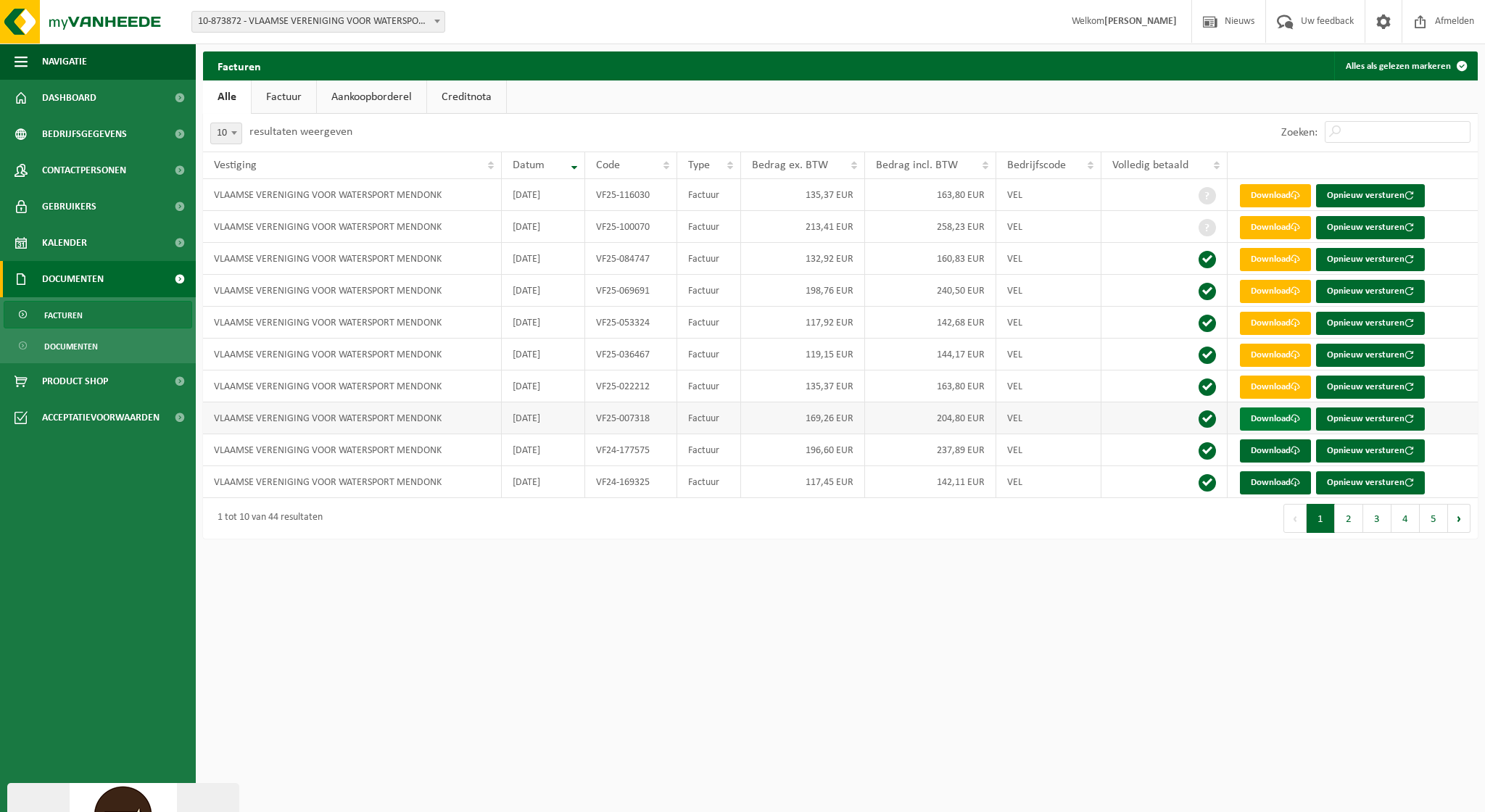
click at [1283, 421] on link "Download" at bounding box center [1275, 419] width 71 height 23
click at [1262, 389] on link "Download" at bounding box center [1275, 387] width 71 height 23
click at [1277, 357] on link "Download" at bounding box center [1275, 355] width 71 height 23
click at [1279, 321] on link "Download" at bounding box center [1275, 323] width 71 height 23
click at [1278, 286] on link "Download" at bounding box center [1275, 291] width 71 height 23
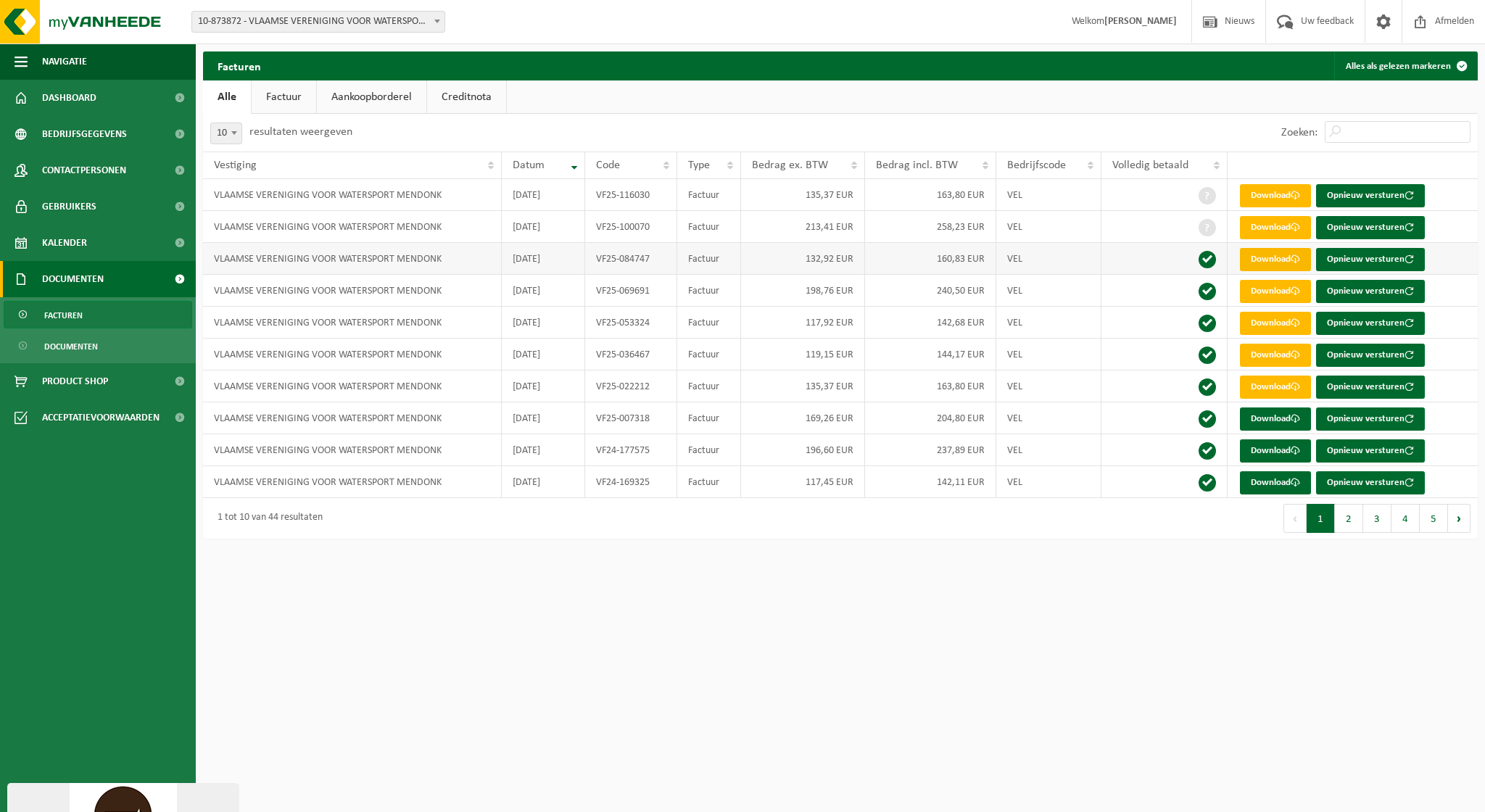
click at [1277, 257] on link "Download" at bounding box center [1275, 259] width 71 height 23
click at [1276, 230] on link "Download" at bounding box center [1275, 228] width 71 height 23
click at [1277, 195] on link "Download" at bounding box center [1275, 195] width 71 height 23
